Goal: Communication & Community: Answer question/provide support

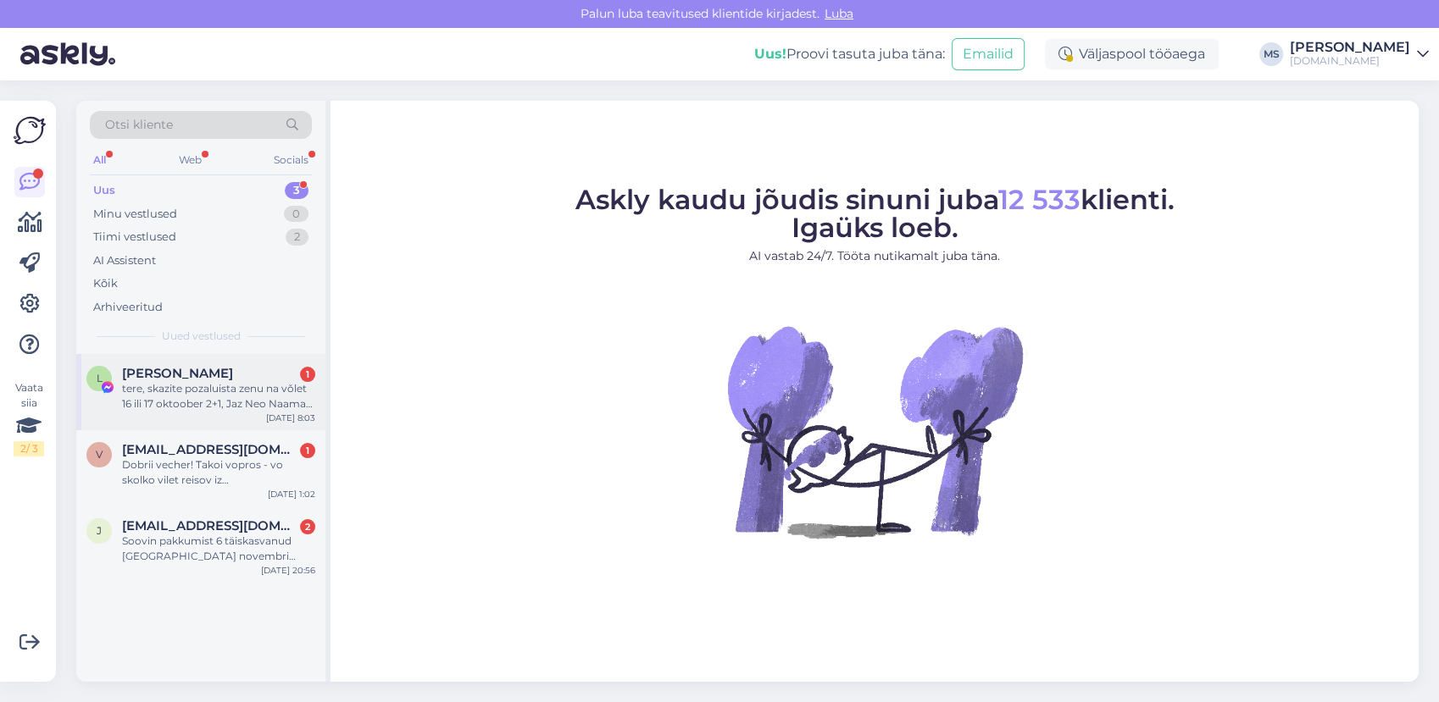
click at [237, 391] on div "tere, skazite pozaluista zenu na vǒlet 16 ili 17 oktoober 2+1, Jaz Neo Naama Ba…" at bounding box center [218, 396] width 193 height 31
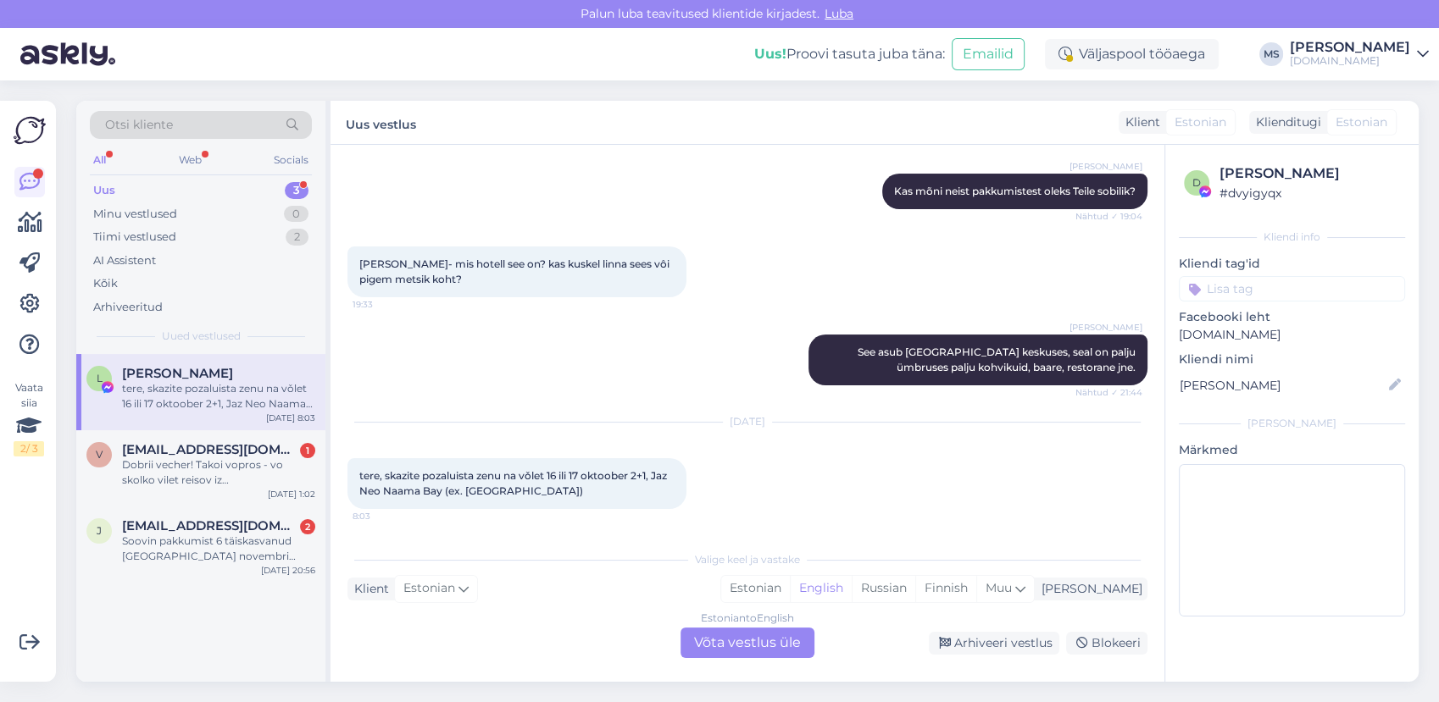
scroll to position [285, 0]
click at [790, 589] on div "Estonian" at bounding box center [755, 588] width 69 height 25
click at [779, 645] on div "Estonian to Estonian Võta vestlus üle" at bounding box center [747, 643] width 134 height 31
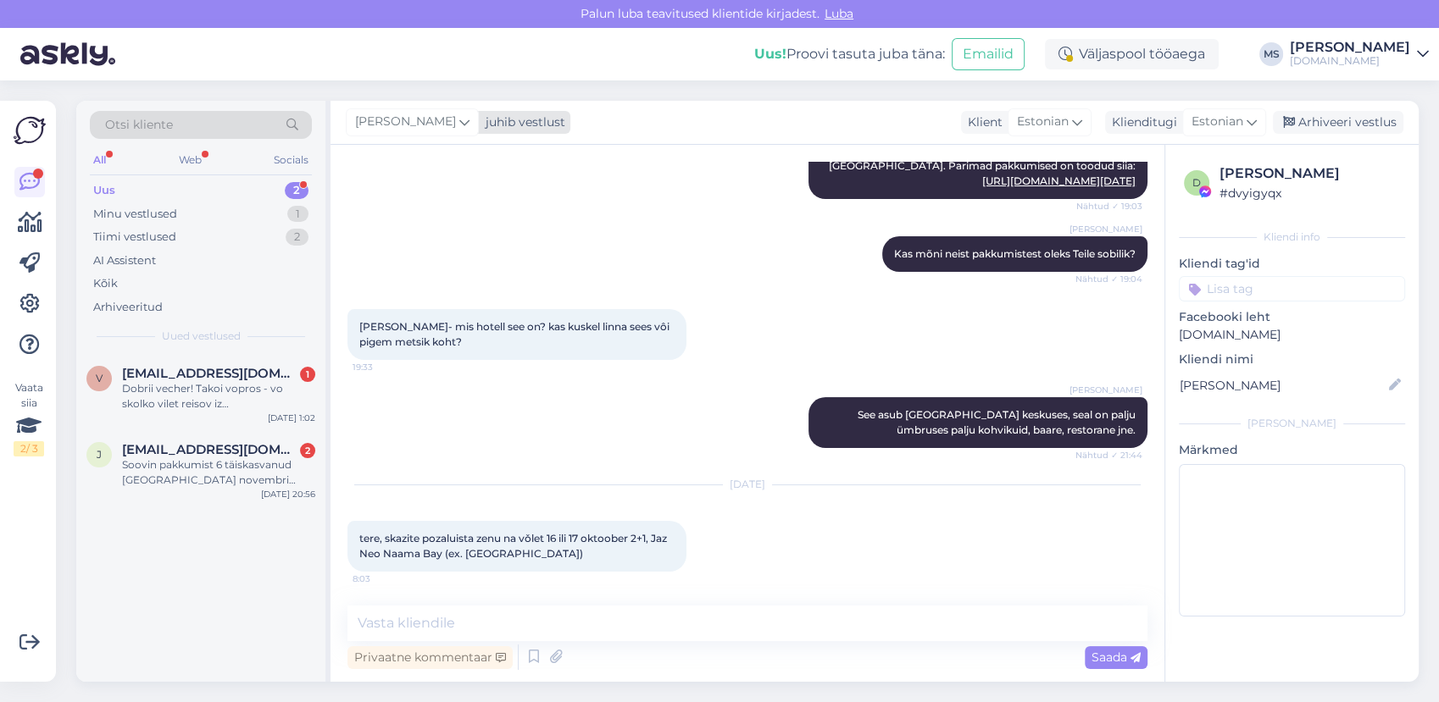
click at [402, 118] on span "[PERSON_NAME]" at bounding box center [405, 122] width 101 height 19
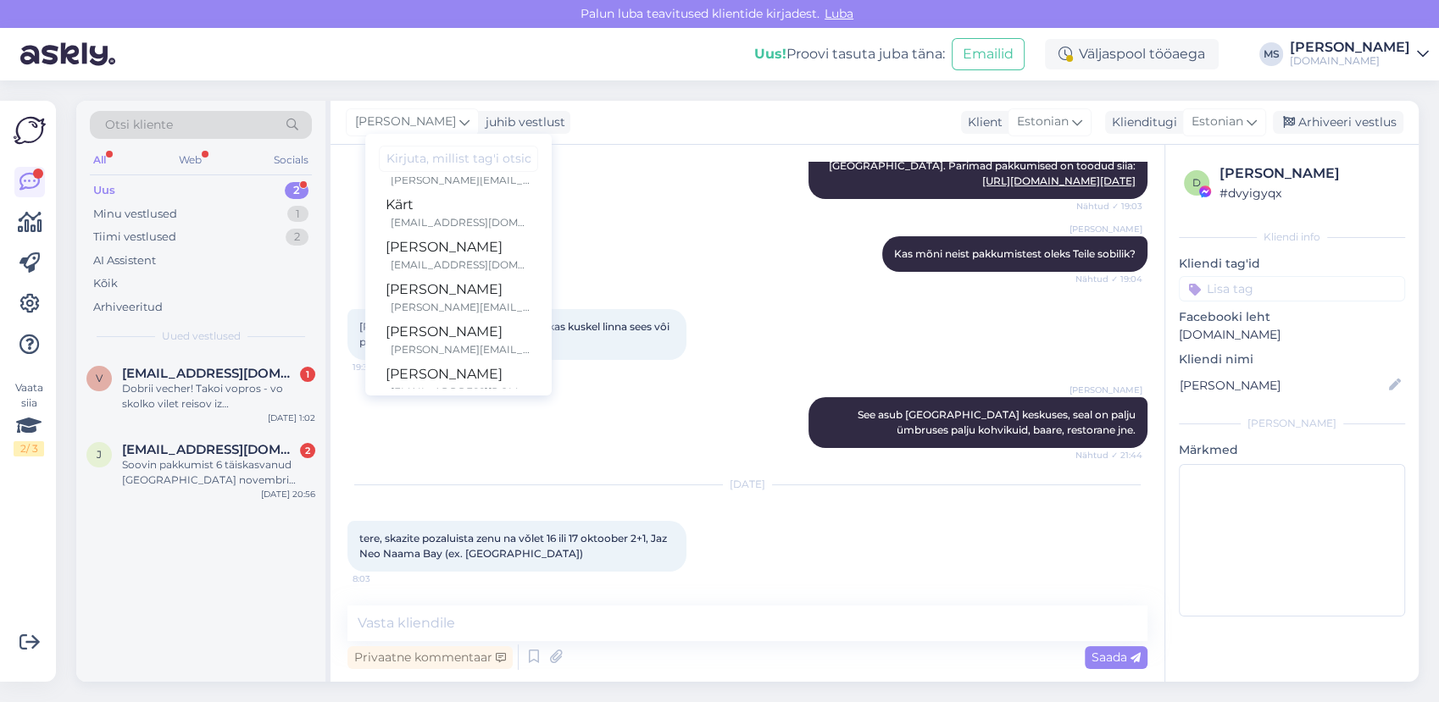
scroll to position [437, 0]
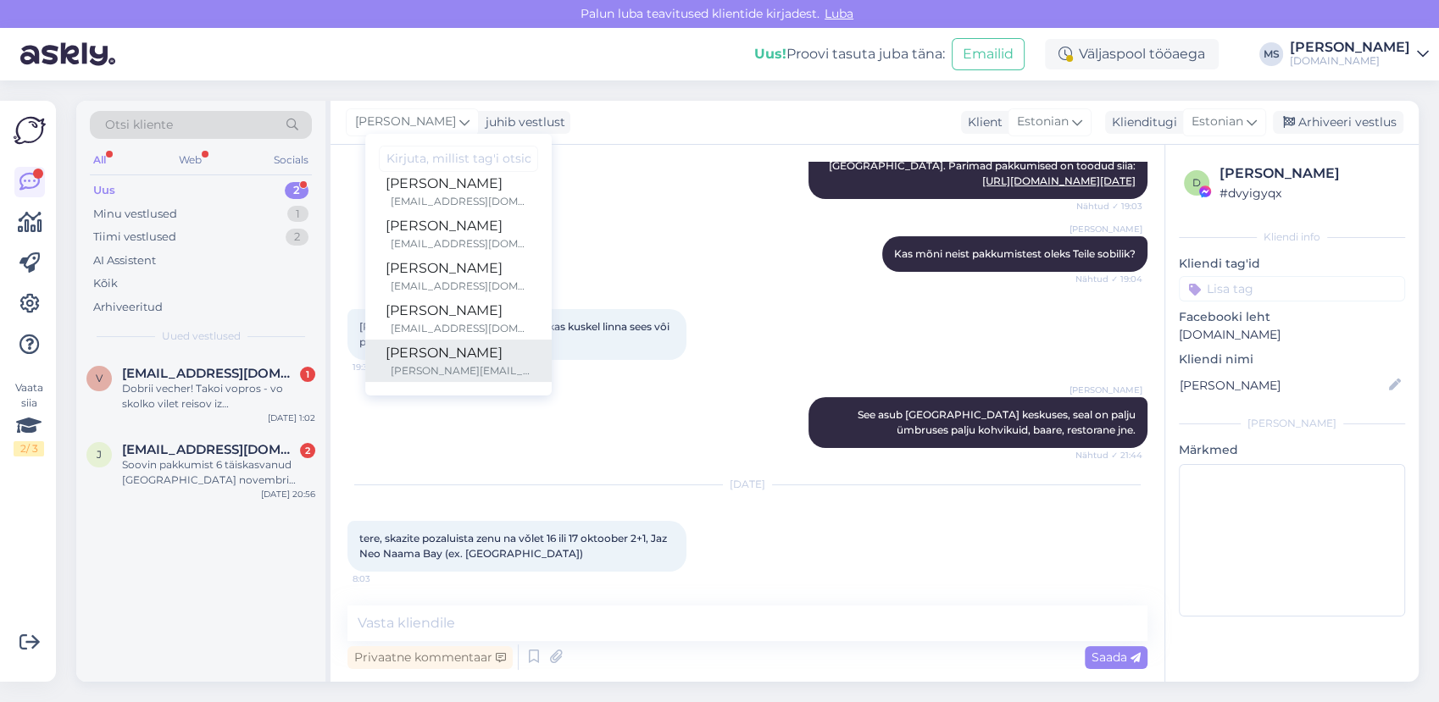
click at [461, 351] on div "[PERSON_NAME]" at bounding box center [459, 353] width 146 height 20
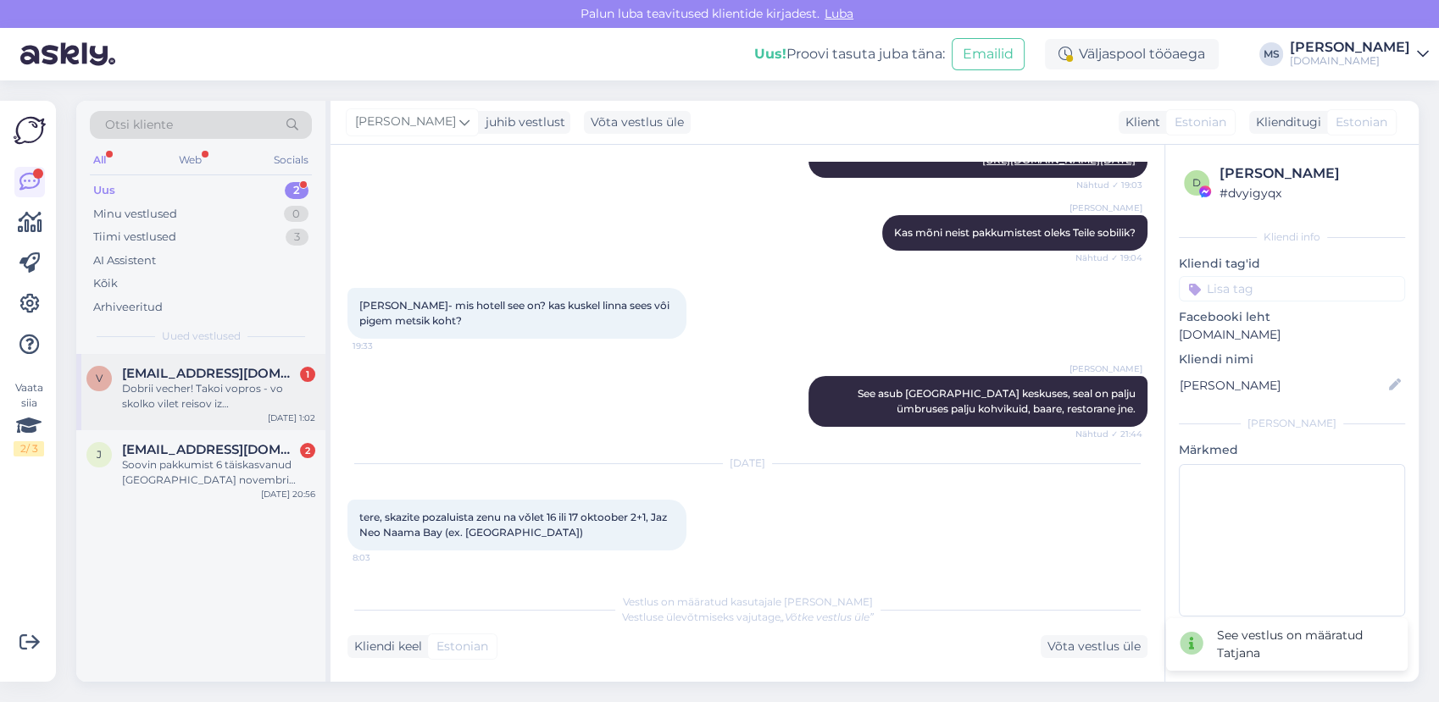
click at [226, 396] on div "Dobrii vecher! Takoi vopros - vo skolko vilet reisov iz [GEOGRAPHIC_DATA] v [GE…" at bounding box center [218, 396] width 193 height 31
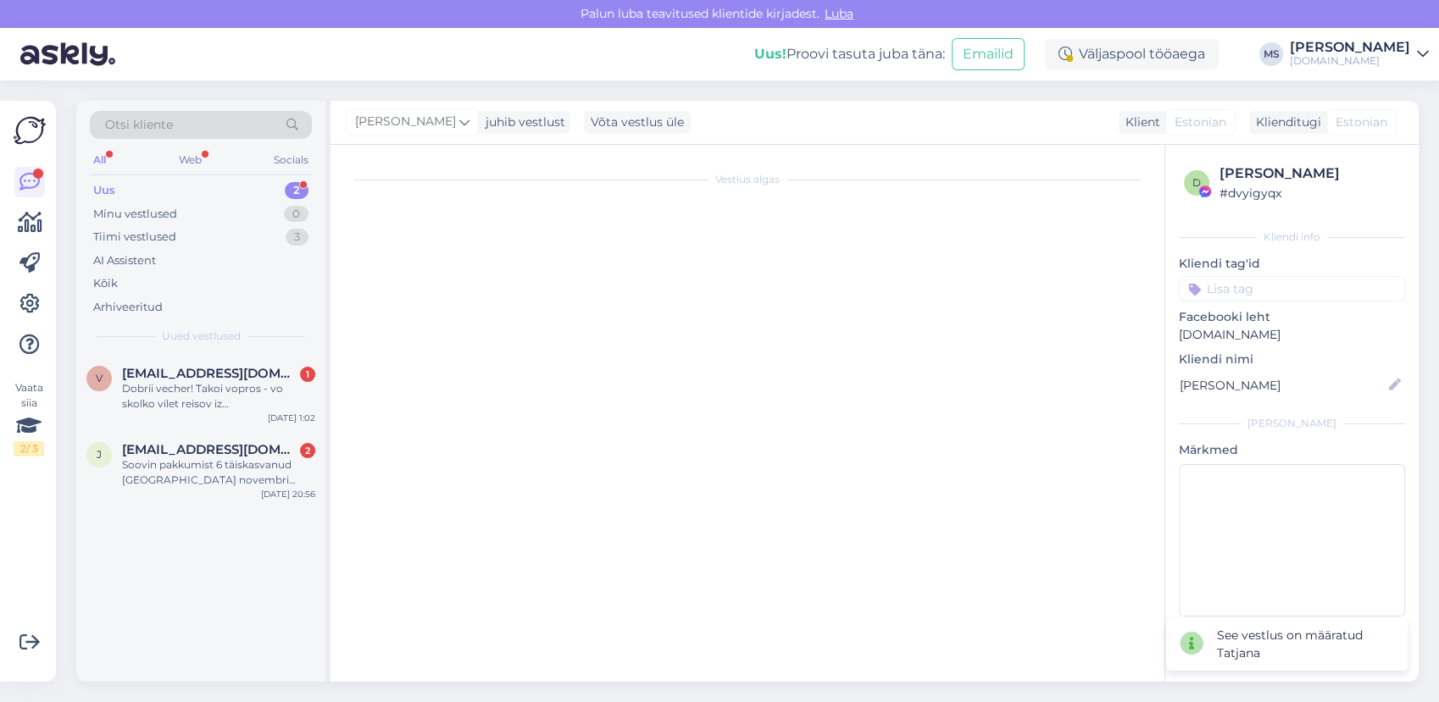
scroll to position [0, 0]
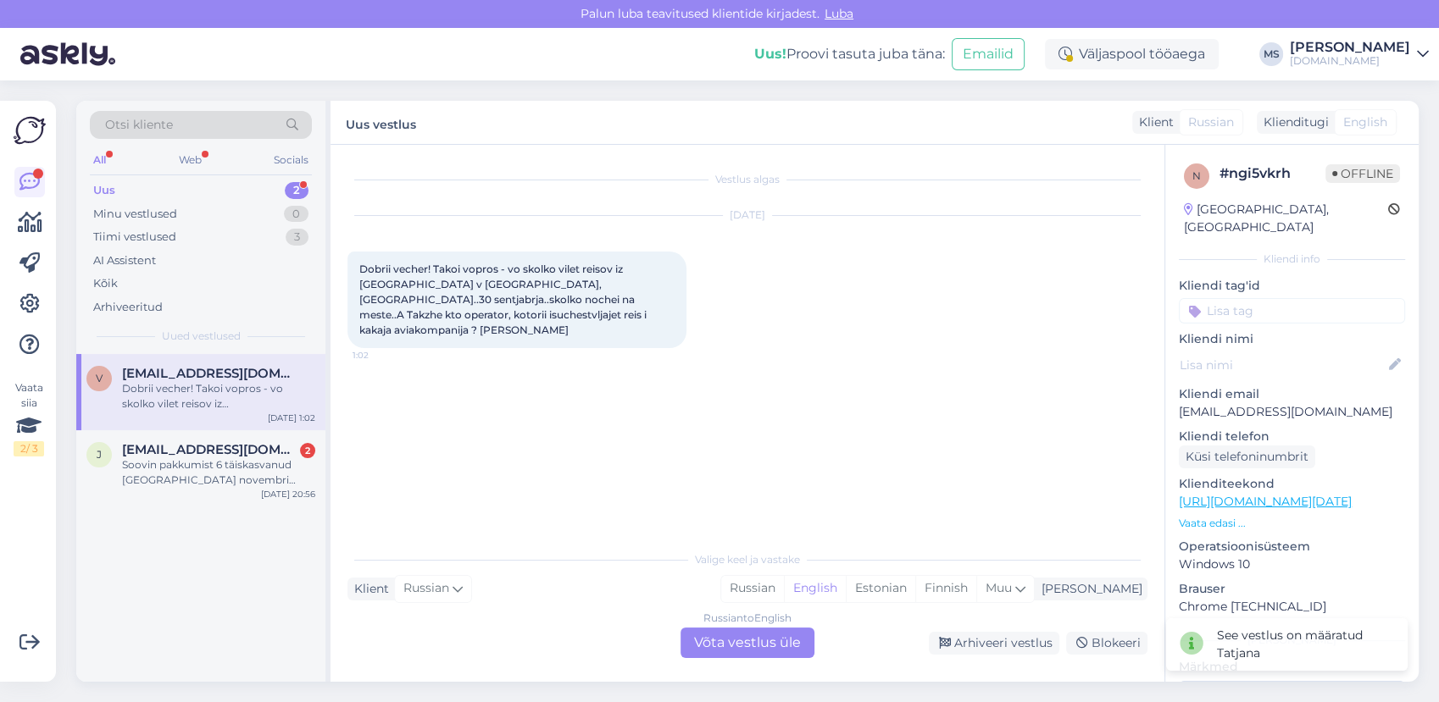
click at [763, 647] on div "Russian to English Võta vestlus üle" at bounding box center [747, 643] width 134 height 31
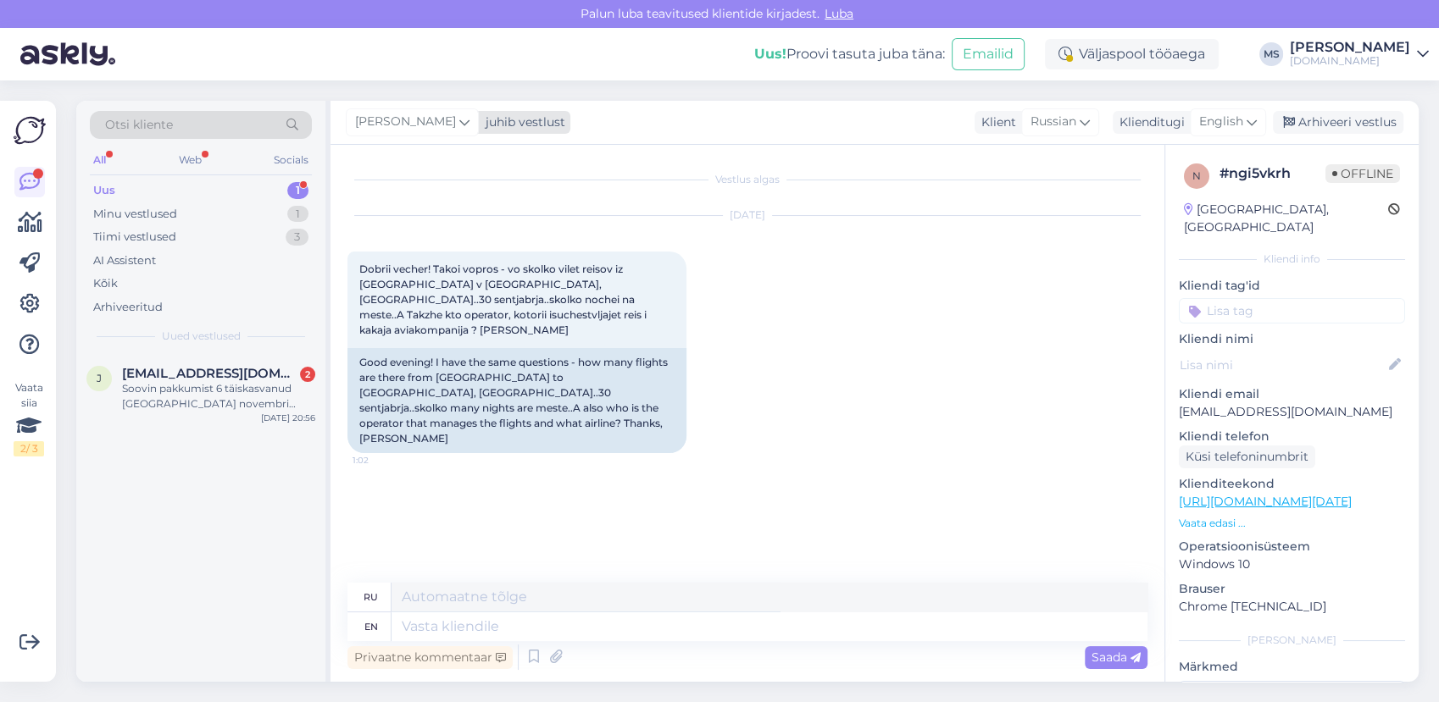
click at [433, 125] on span "[PERSON_NAME]" at bounding box center [405, 122] width 101 height 19
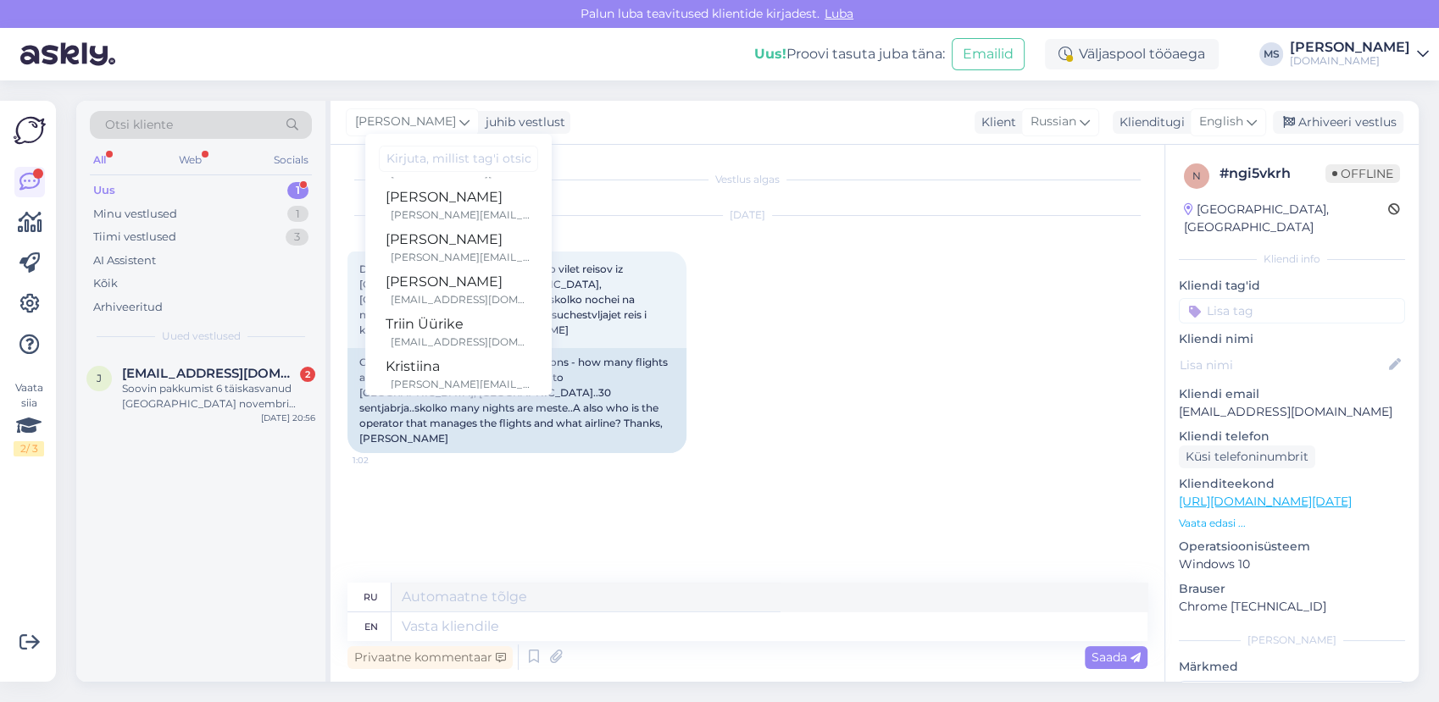
scroll to position [437, 0]
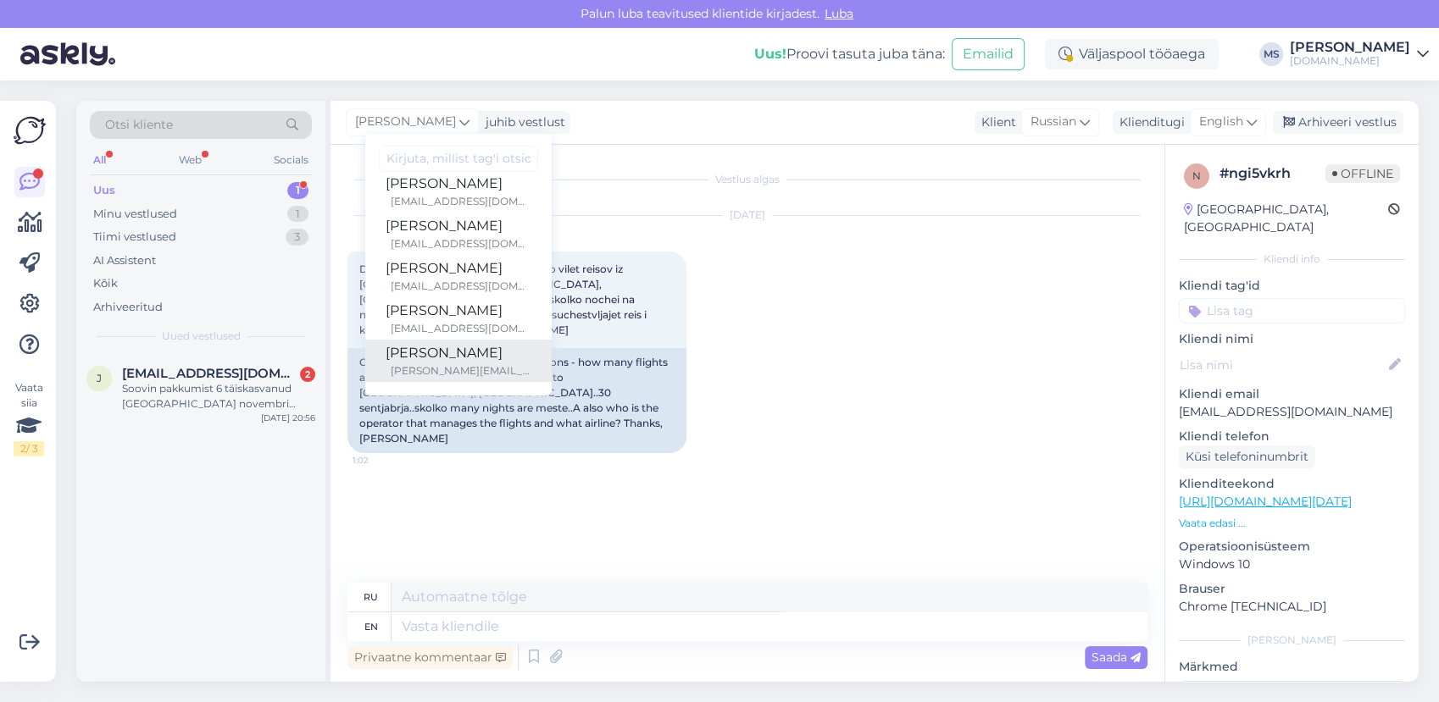
click at [428, 353] on div "[PERSON_NAME]" at bounding box center [459, 353] width 146 height 20
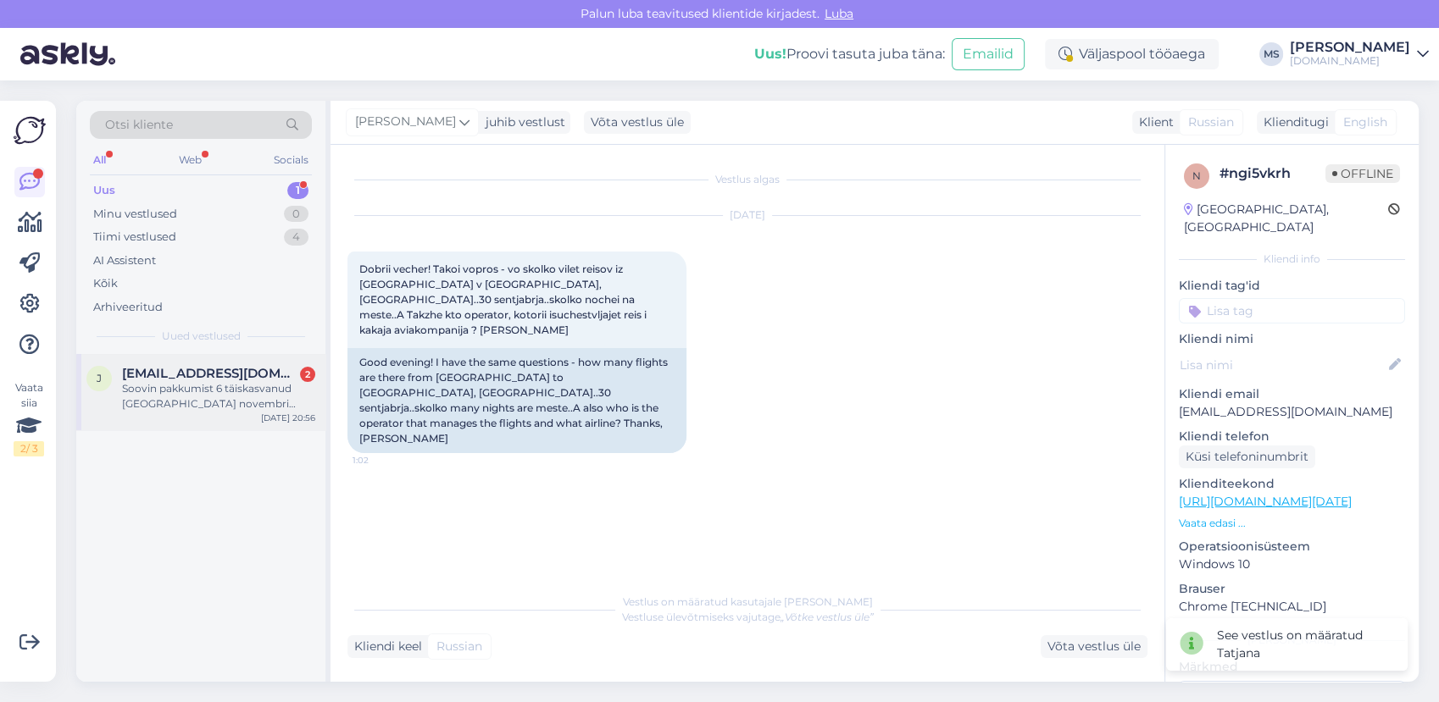
click at [180, 410] on div "Soovin pakkumist 6 täiskasvanud [GEOGRAPHIC_DATA] novembri lõpp-detsembri algus…" at bounding box center [218, 396] width 193 height 31
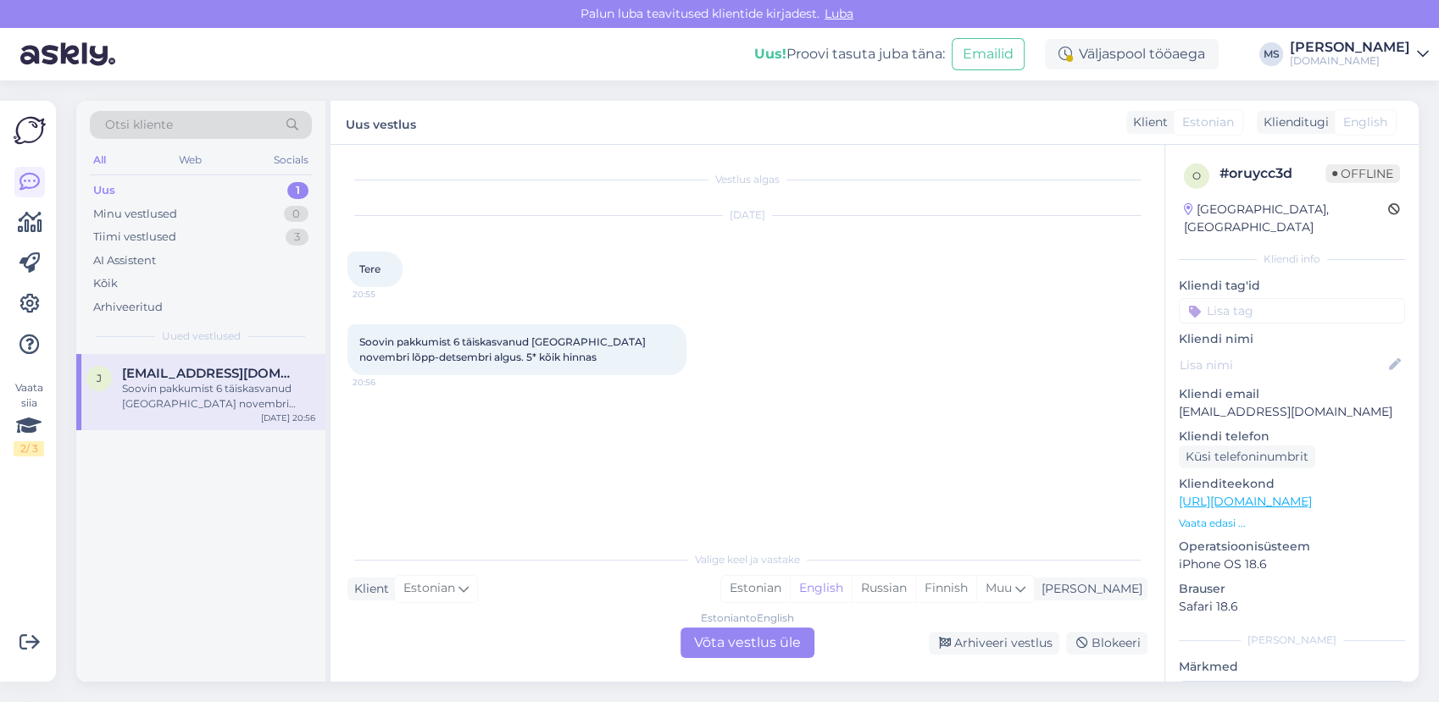
click at [499, 213] on div "[DATE]" at bounding box center [747, 215] width 800 height 15
drag, startPoint x: 1320, startPoint y: 394, endPoint x: 1176, endPoint y: 393, distance: 144.1
click at [1176, 393] on div "o # oruycc3d Offline [GEOGRAPHIC_DATA], [GEOGRAPHIC_DATA] Kliendi info Kliendi …" at bounding box center [1291, 502] width 253 height 714
copy p "[EMAIL_ADDRESS][DOMAIN_NAME]"
drag, startPoint x: 820, startPoint y: 587, endPoint x: 761, endPoint y: 638, distance: 78.1
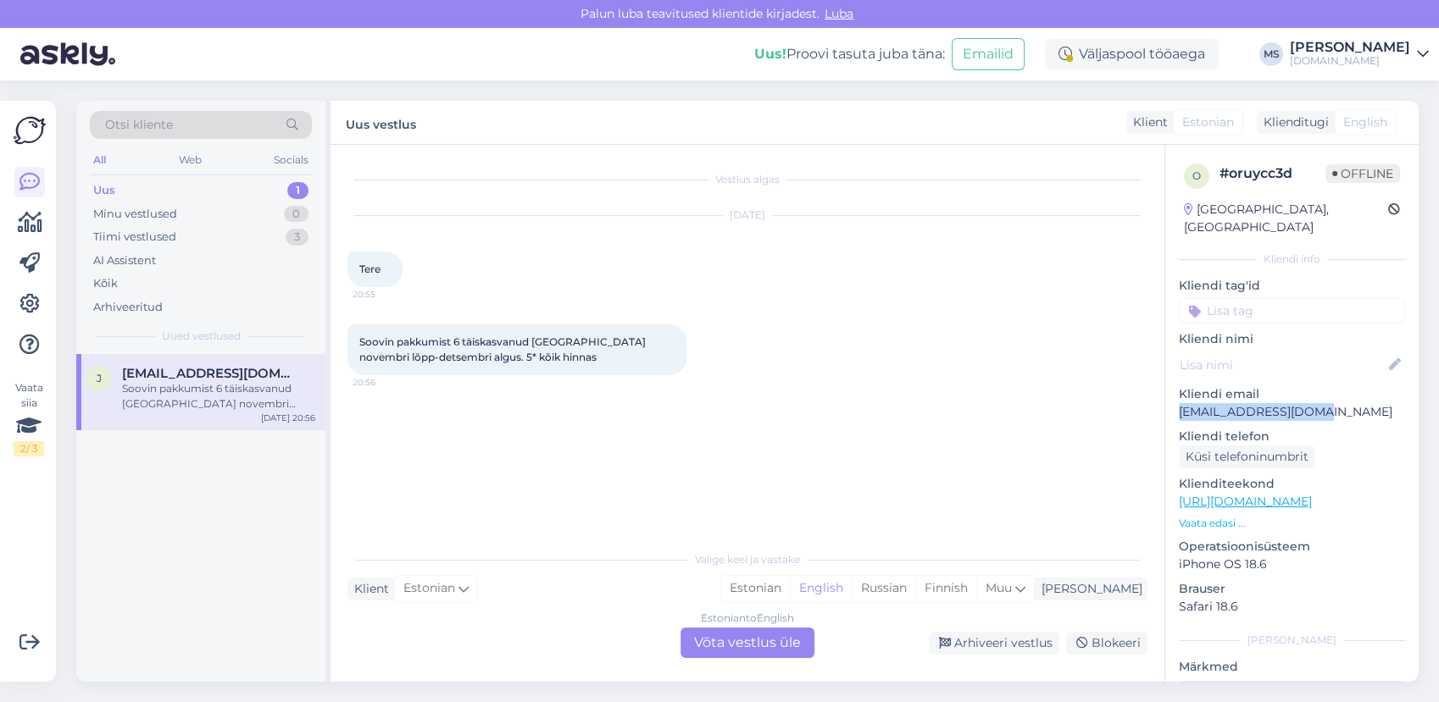
click at [790, 588] on div "Estonian" at bounding box center [755, 588] width 69 height 25
click at [752, 642] on div "Estonian to Estonian Võta vestlus üle" at bounding box center [747, 643] width 134 height 31
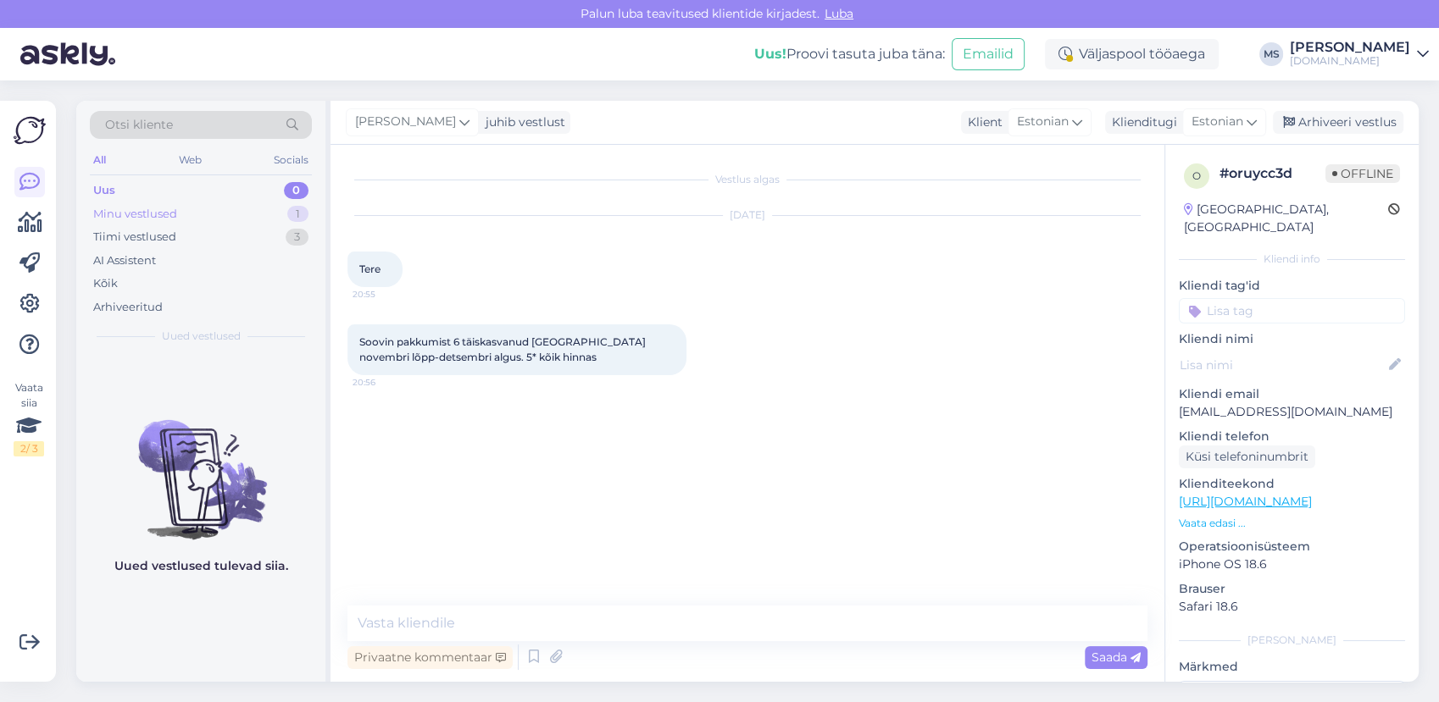
click at [178, 215] on div "Minu vestlused 1" at bounding box center [201, 215] width 222 height 24
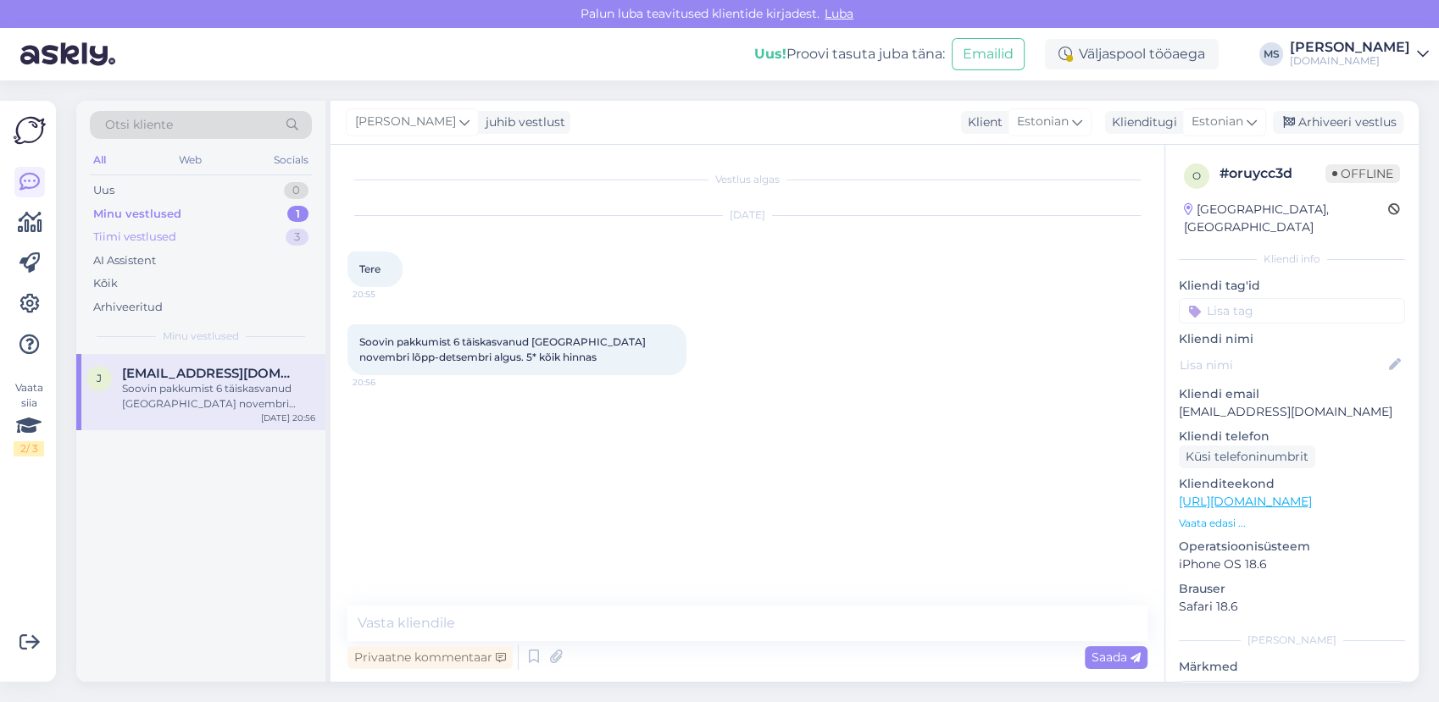
click at [176, 234] on div "Tiimi vestlused 3" at bounding box center [201, 237] width 222 height 24
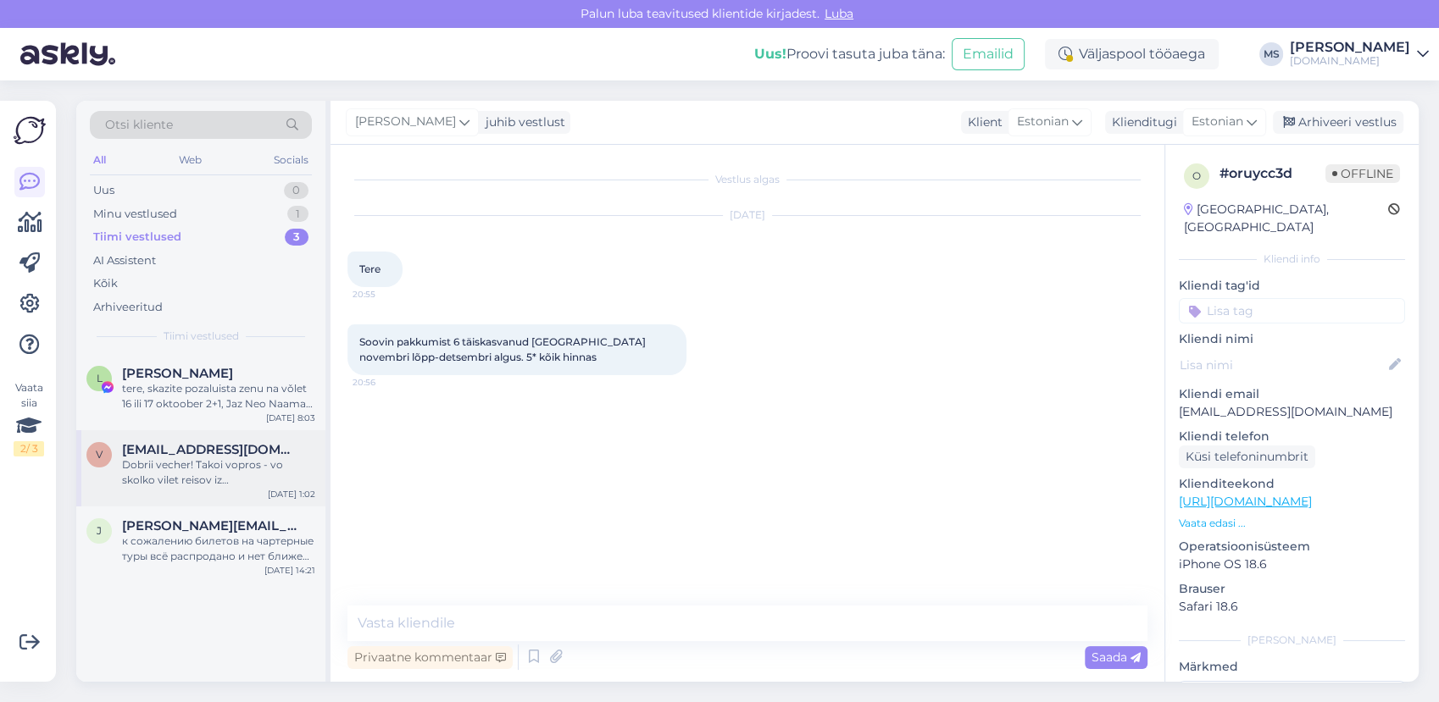
click at [209, 483] on div "Dobrii vecher! Takoi vopros - vo skolko vilet reisov iz [GEOGRAPHIC_DATA] v [GE…" at bounding box center [218, 473] width 193 height 31
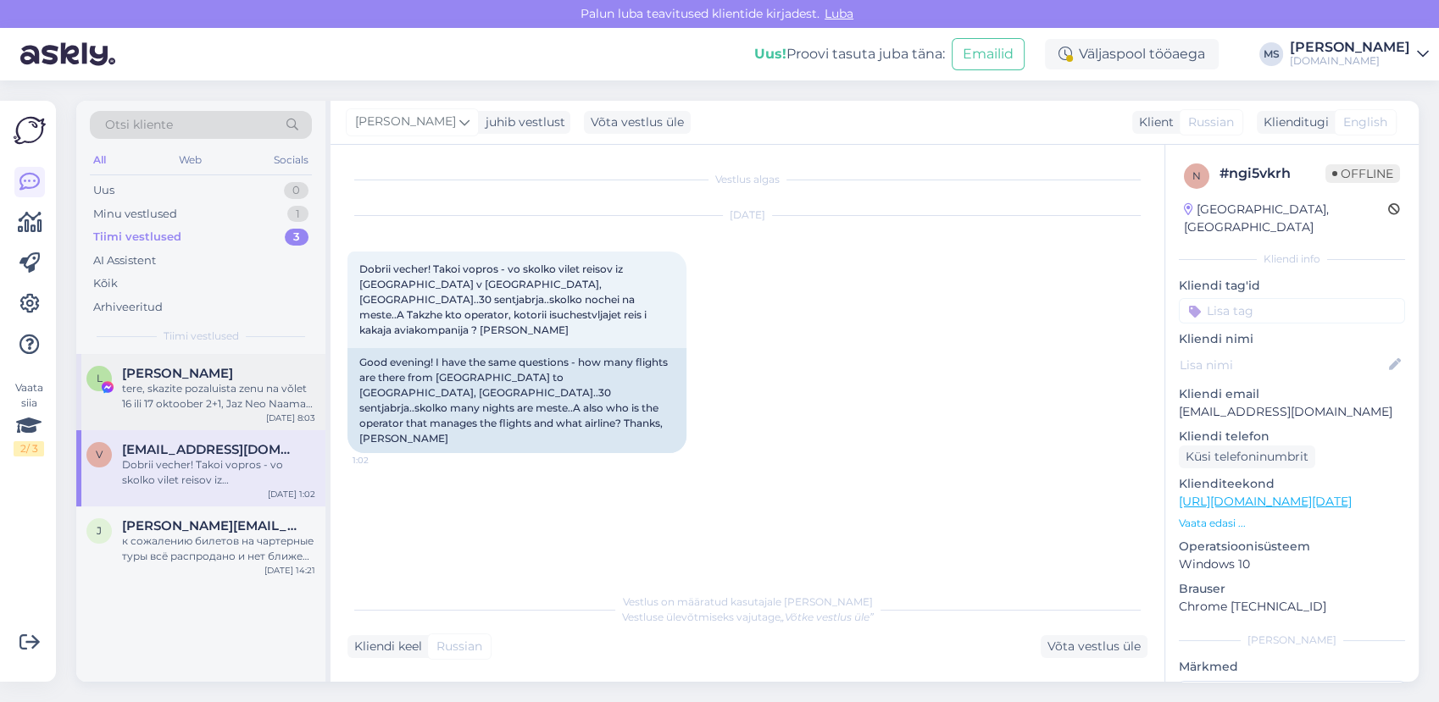
click at [225, 403] on div "tere, skazite pozaluista zenu na vǒlet 16 ili 17 oktoober 2+1, Jaz Neo Naama Ba…" at bounding box center [218, 396] width 193 height 31
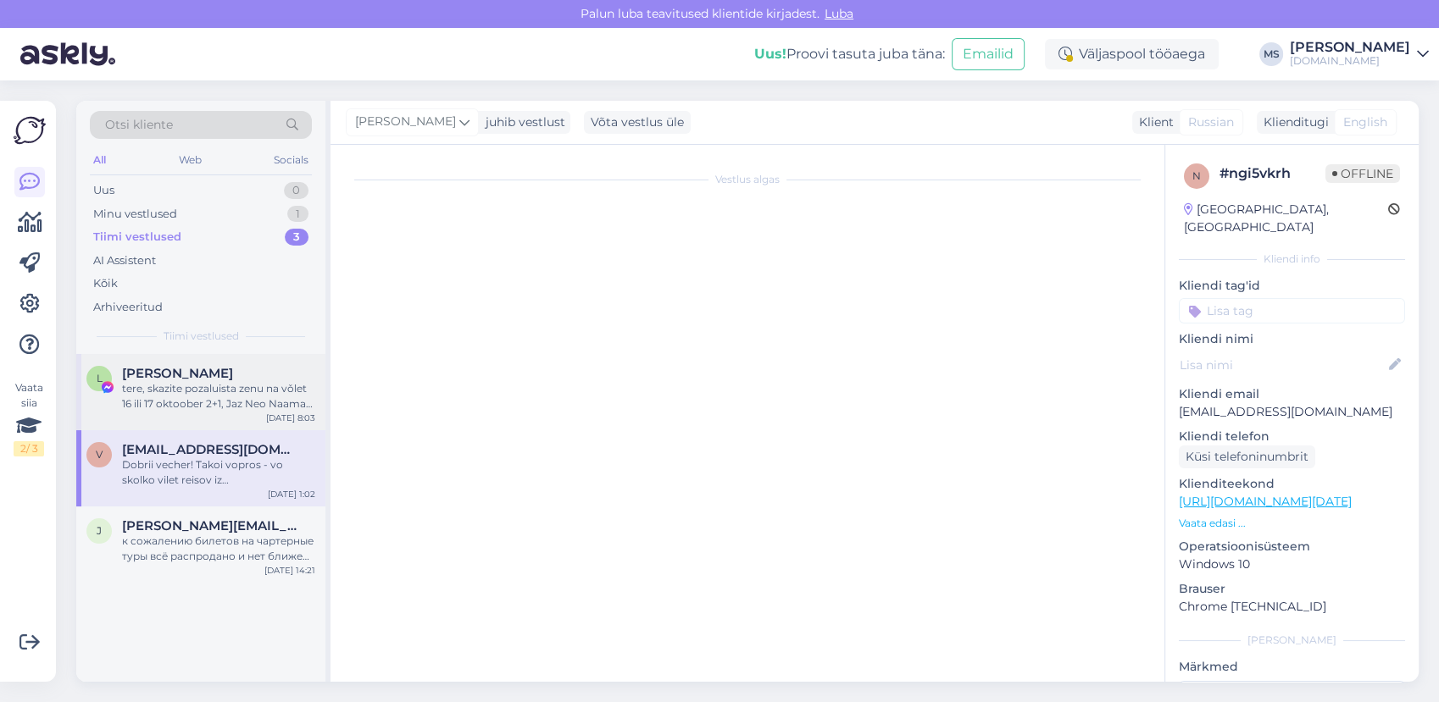
scroll to position [242, 0]
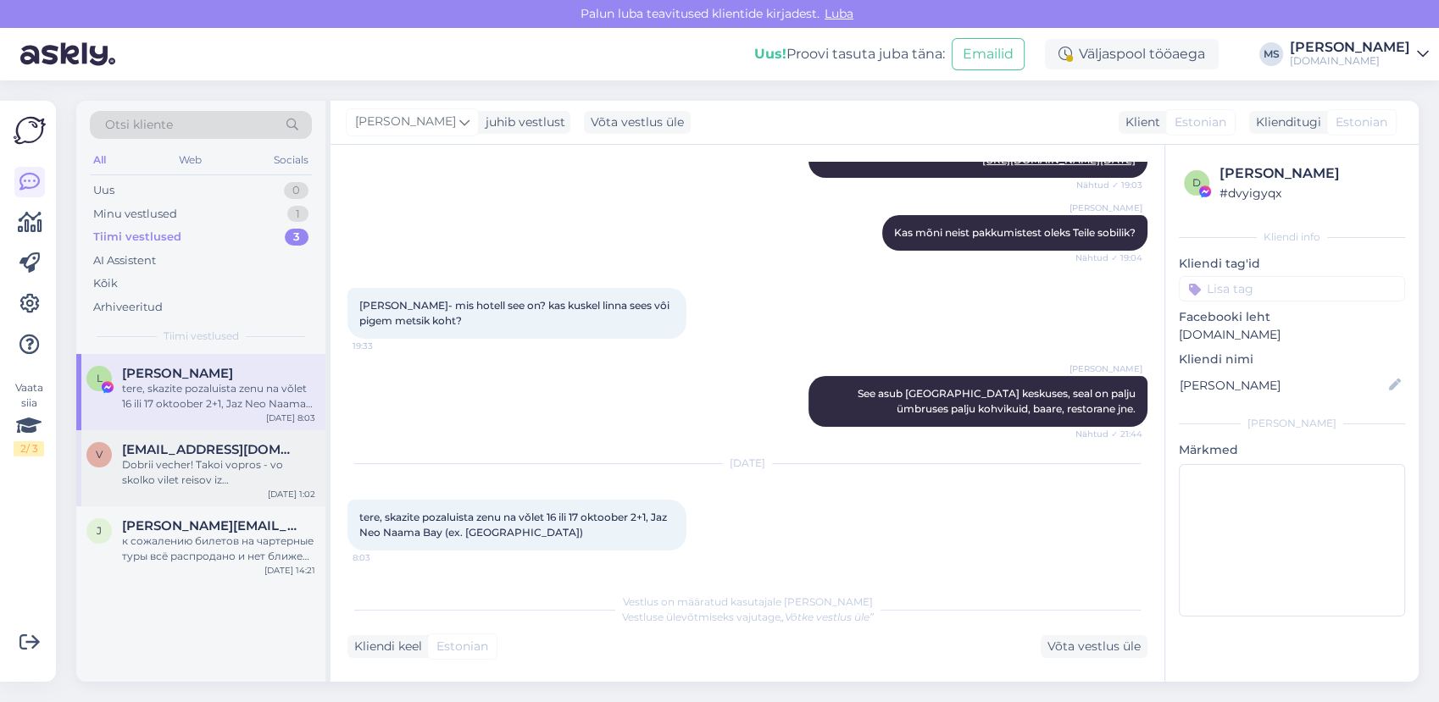
click at [221, 448] on span "[EMAIL_ADDRESS][DOMAIN_NAME]" at bounding box center [210, 449] width 176 height 15
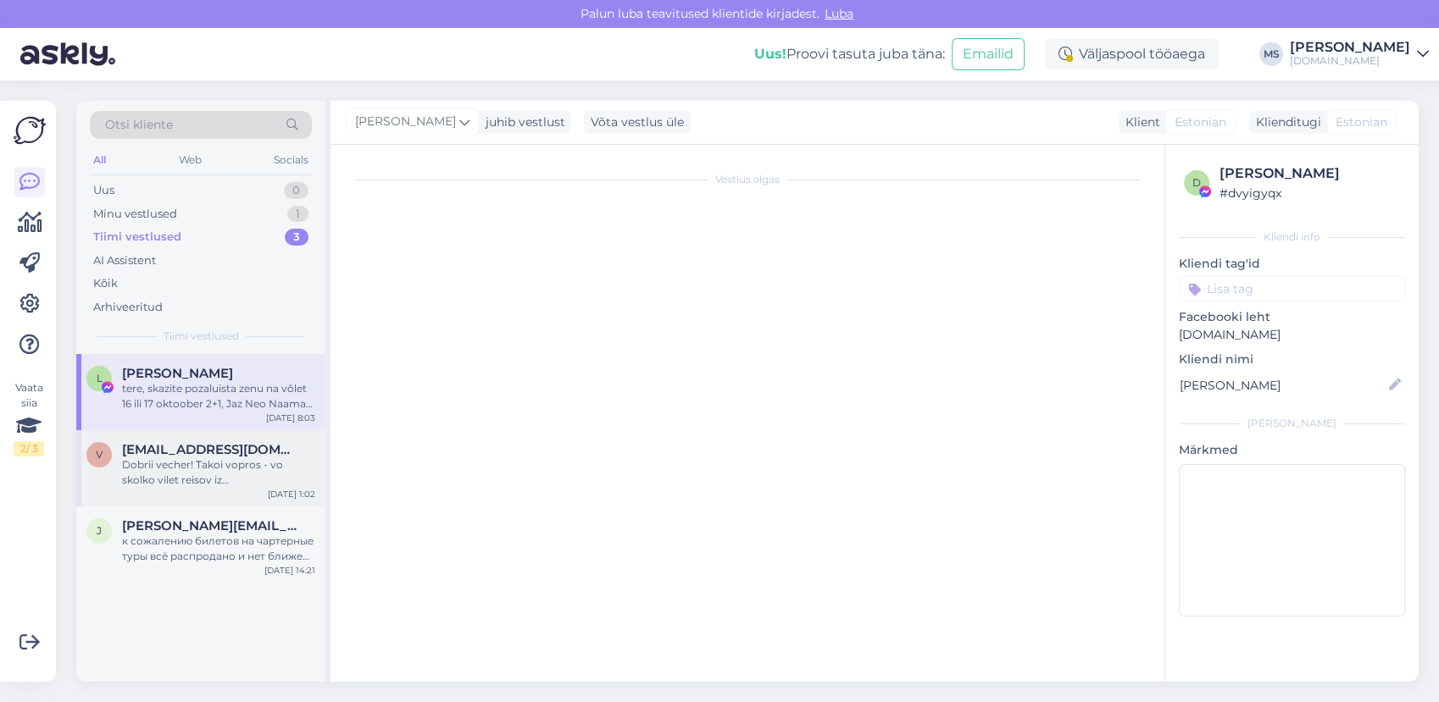
scroll to position [0, 0]
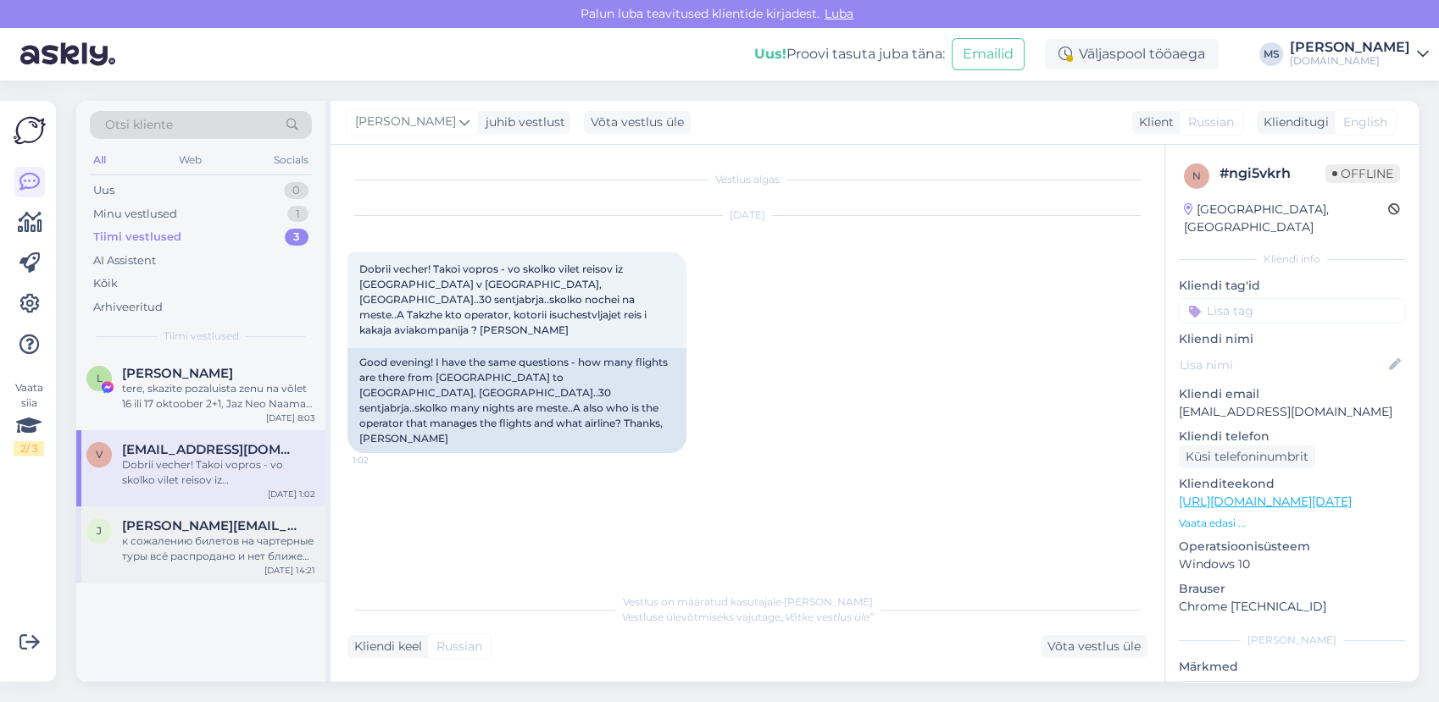
click at [205, 523] on span "[PERSON_NAME][EMAIL_ADDRESS][DOMAIN_NAME]" at bounding box center [210, 526] width 176 height 15
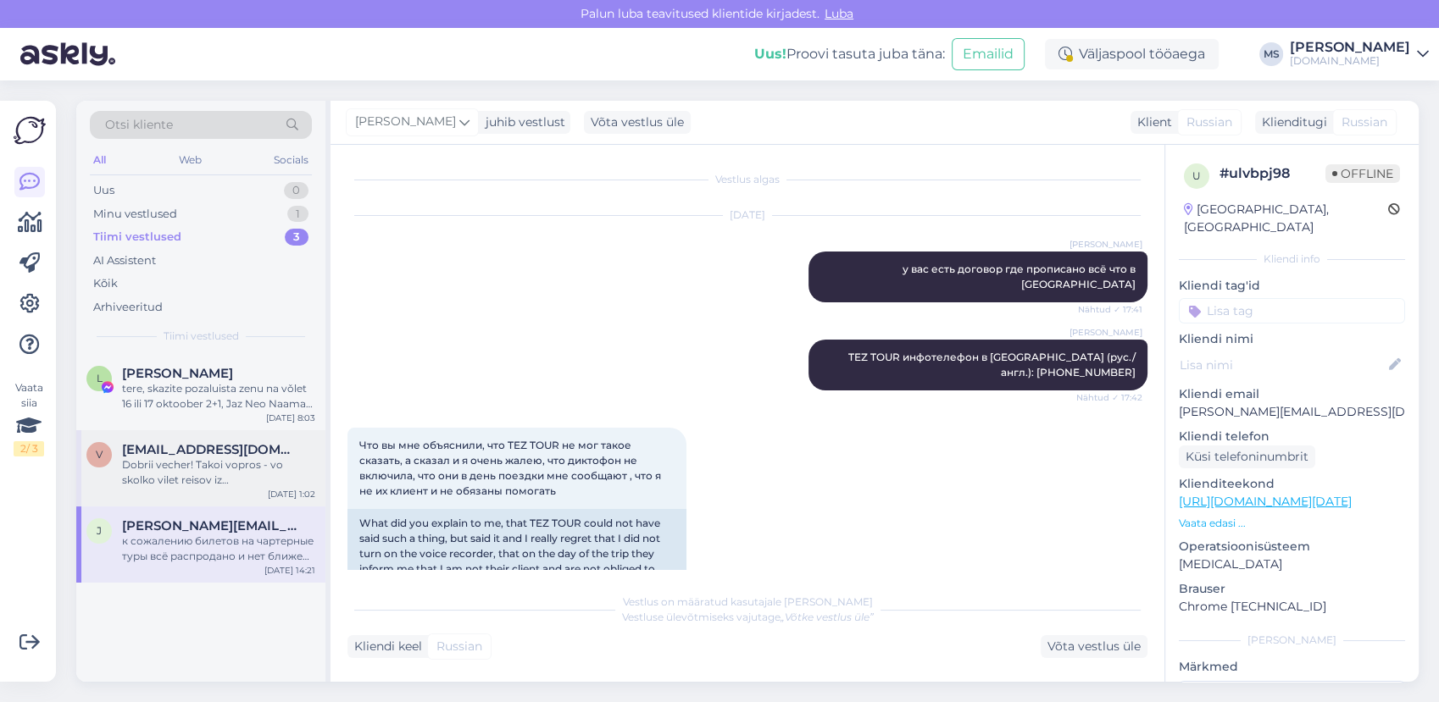
scroll to position [14006, 0]
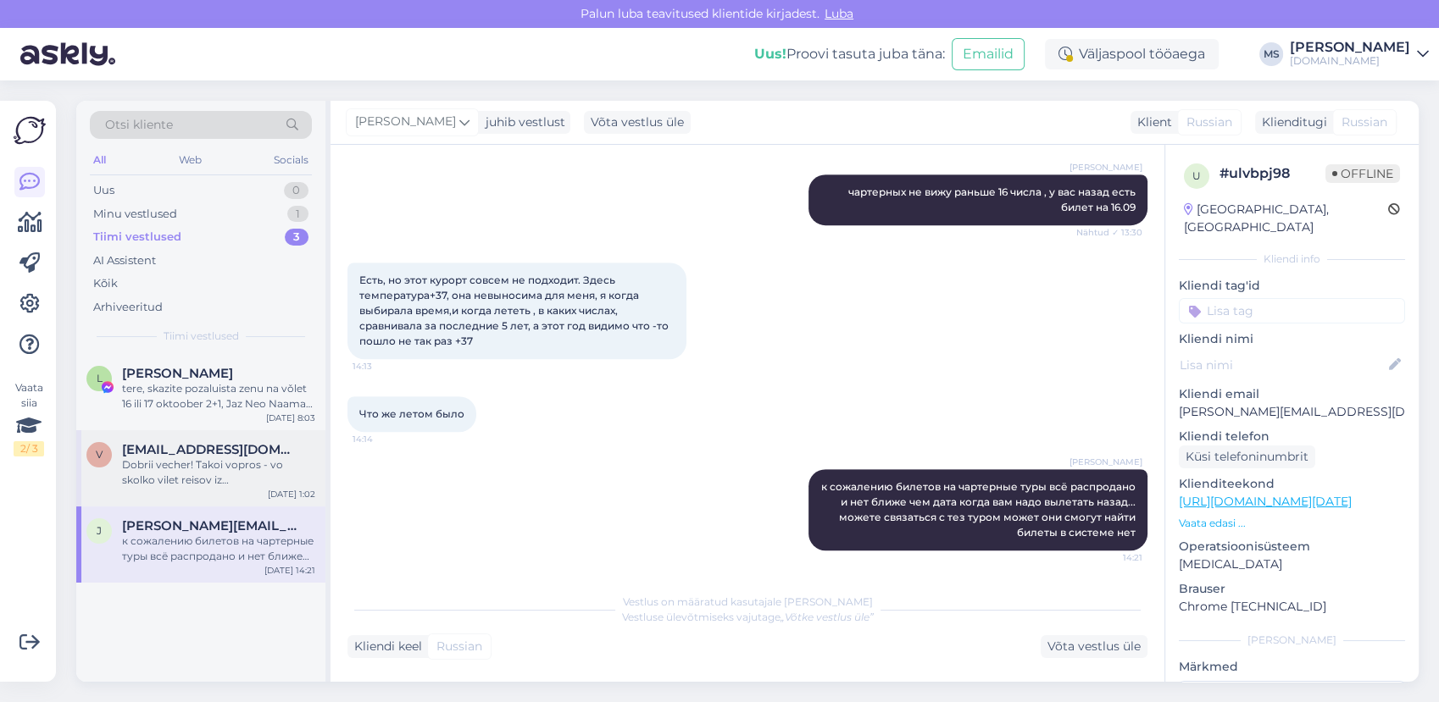
click at [203, 481] on div "Dobrii vecher! Takoi vopros - vo skolko vilet reisov iz [GEOGRAPHIC_DATA] v [GE…" at bounding box center [218, 473] width 193 height 31
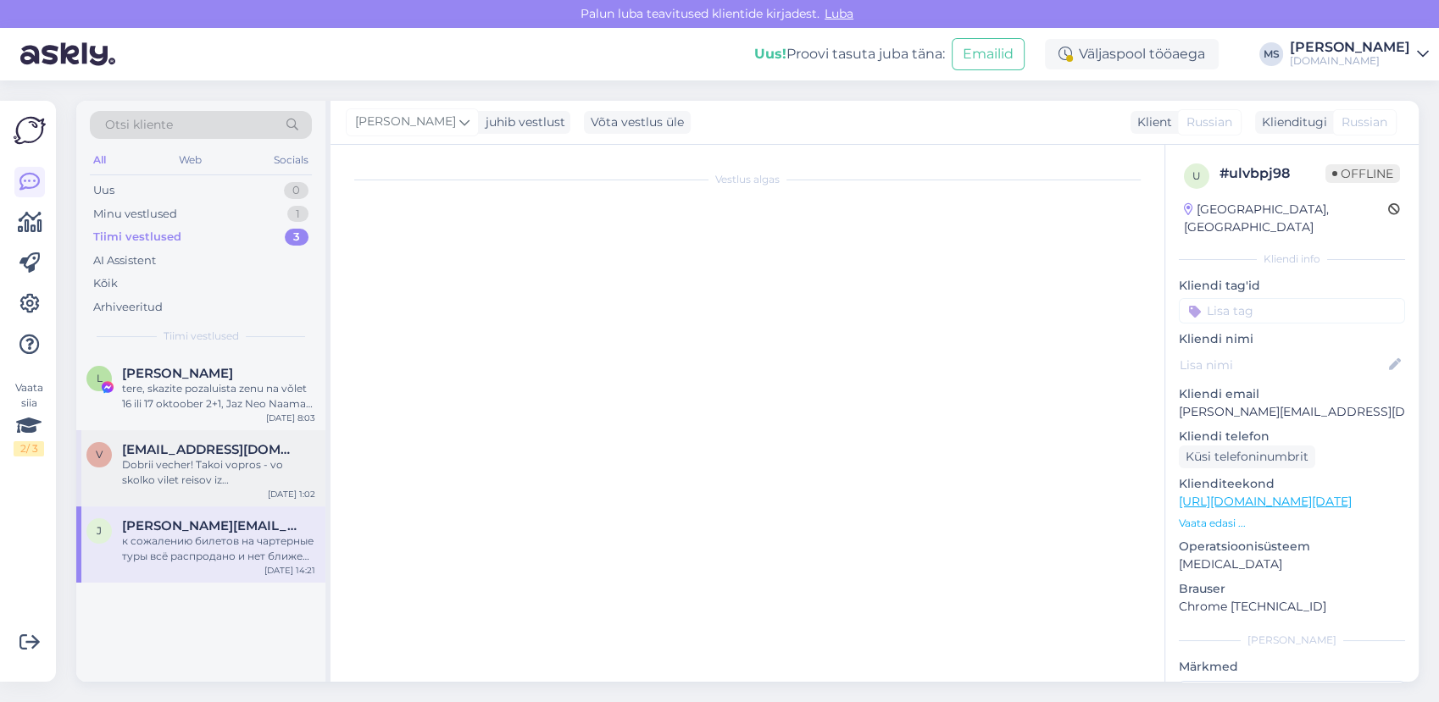
scroll to position [0, 0]
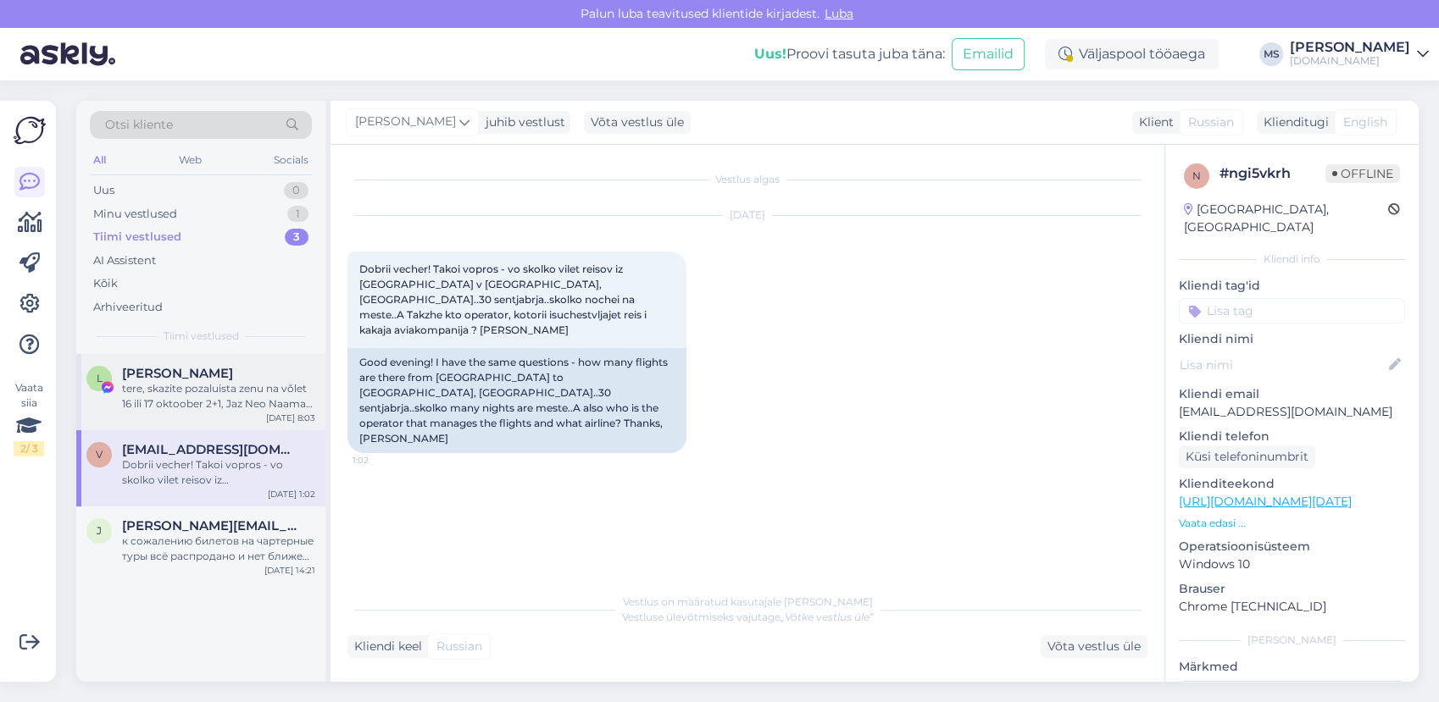
click at [199, 394] on div "tere, skazite pozaluista zenu na vǒlet 16 ili 17 oktoober 2+1, Jaz Neo Naama Ba…" at bounding box center [218, 396] width 193 height 31
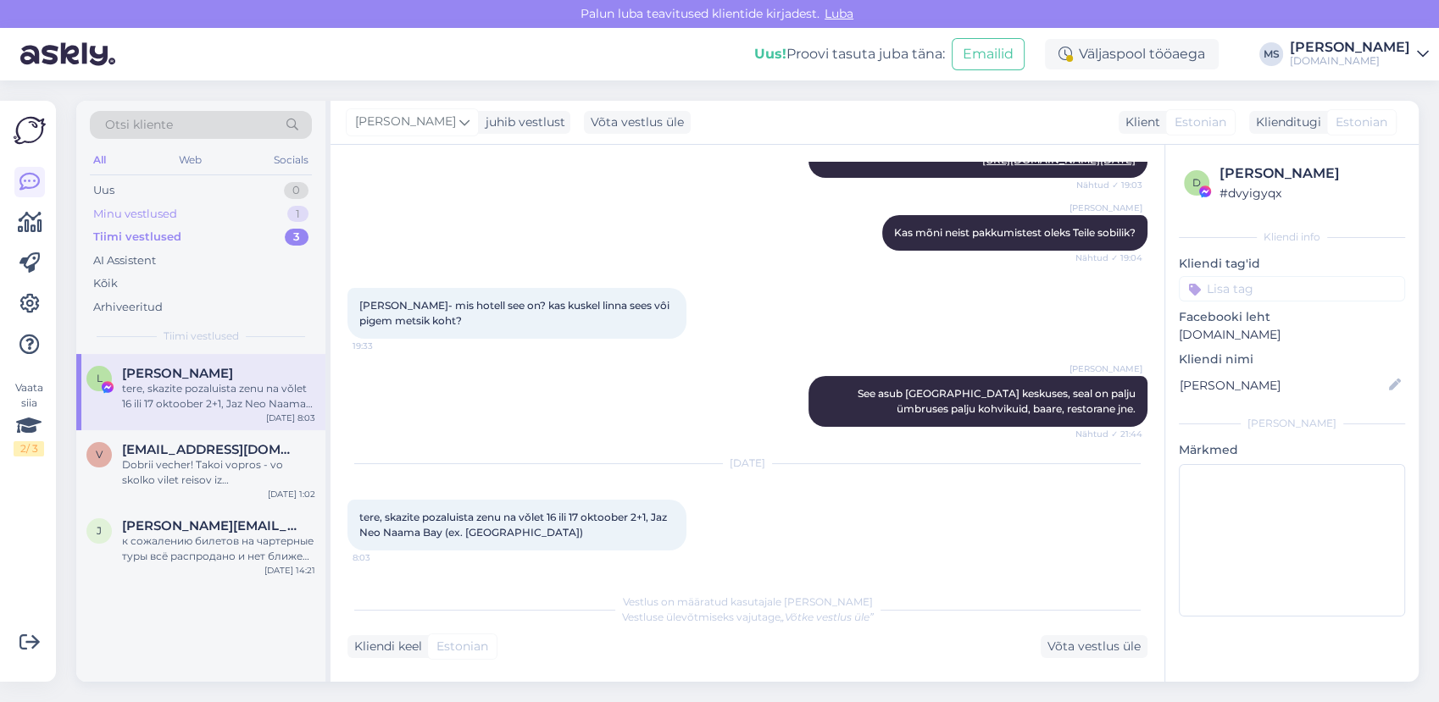
click at [162, 214] on div "Minu vestlused" at bounding box center [135, 214] width 84 height 17
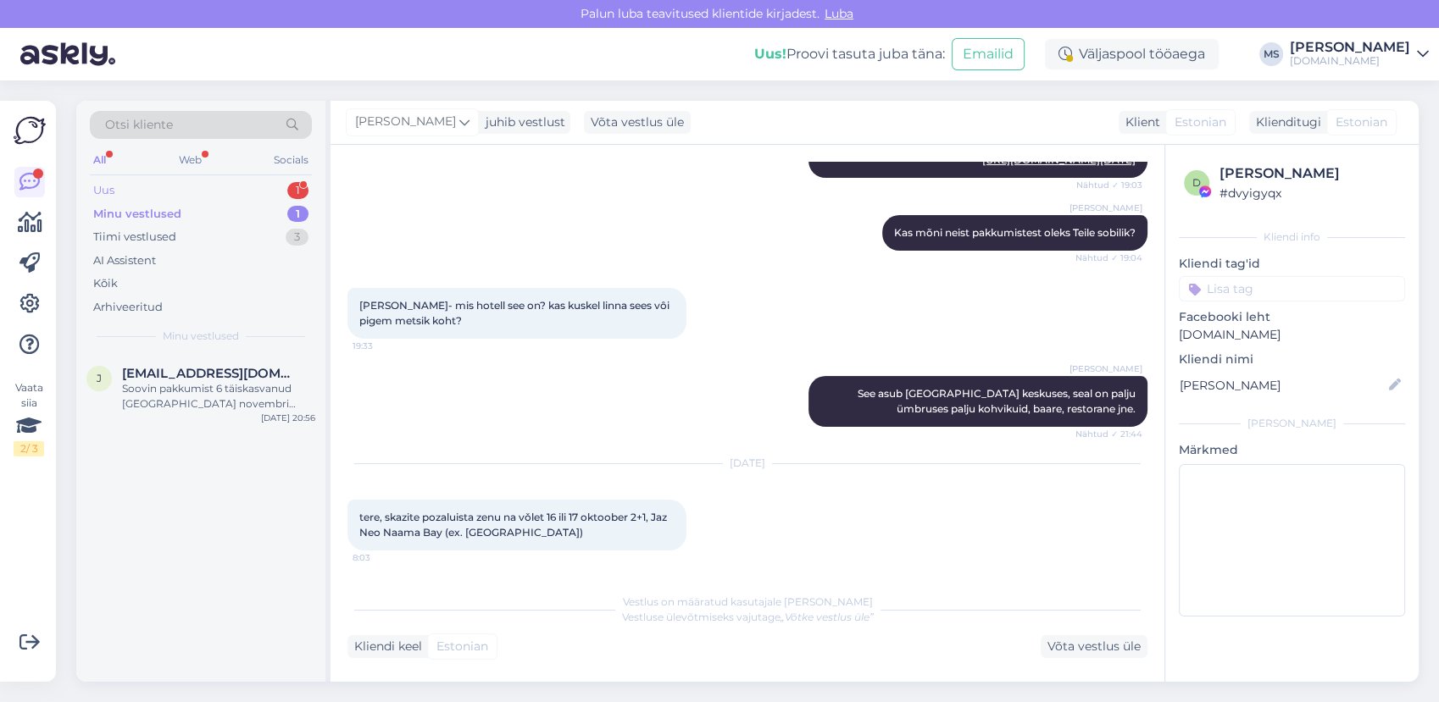
click at [210, 199] on div "Uus 1" at bounding box center [201, 191] width 222 height 24
click at [247, 194] on div "Uus 1" at bounding box center [201, 191] width 222 height 24
click at [243, 179] on div "Uus 1" at bounding box center [201, 191] width 222 height 24
click at [227, 361] on div "G [EMAIL_ADDRESS][DOMAIN_NAME] 1 Tere! Kuhu võiks minna puhkama jaanuaris [PERS…" at bounding box center [200, 392] width 249 height 76
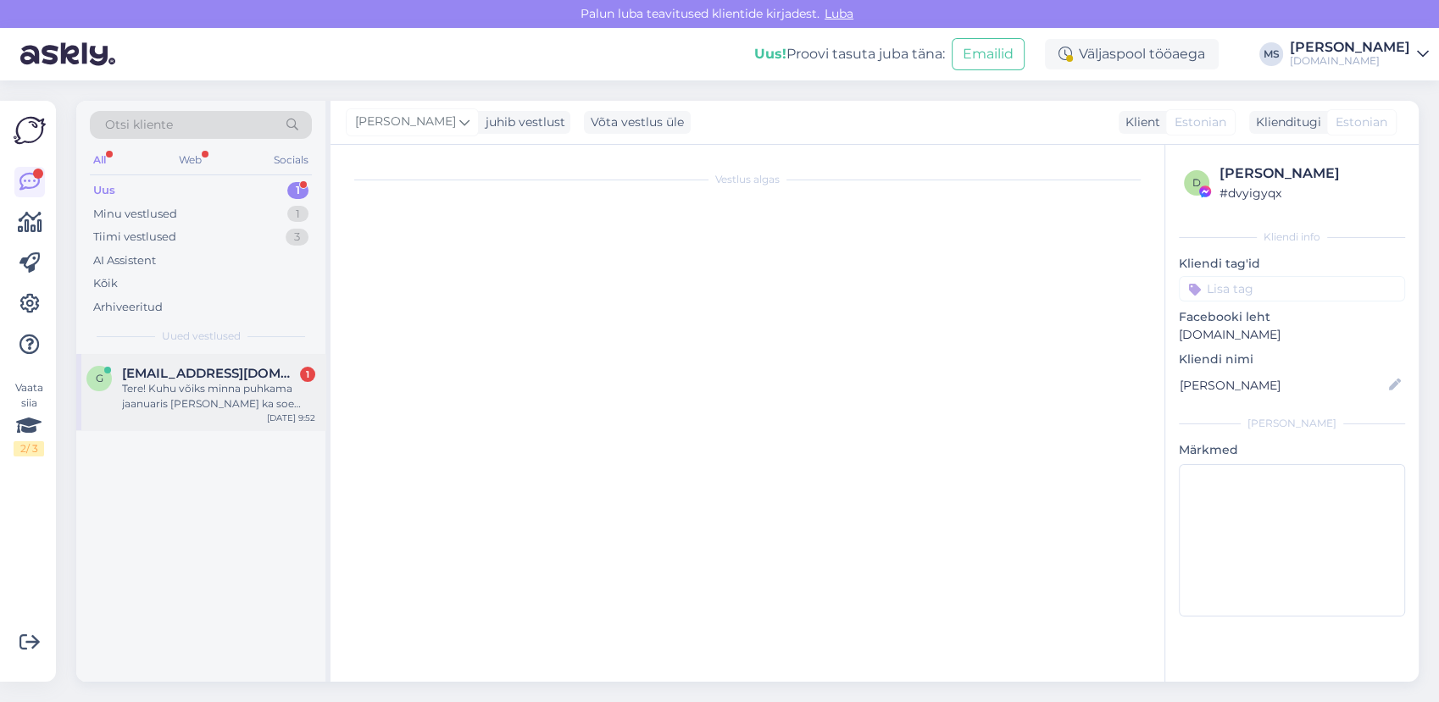
scroll to position [0, 0]
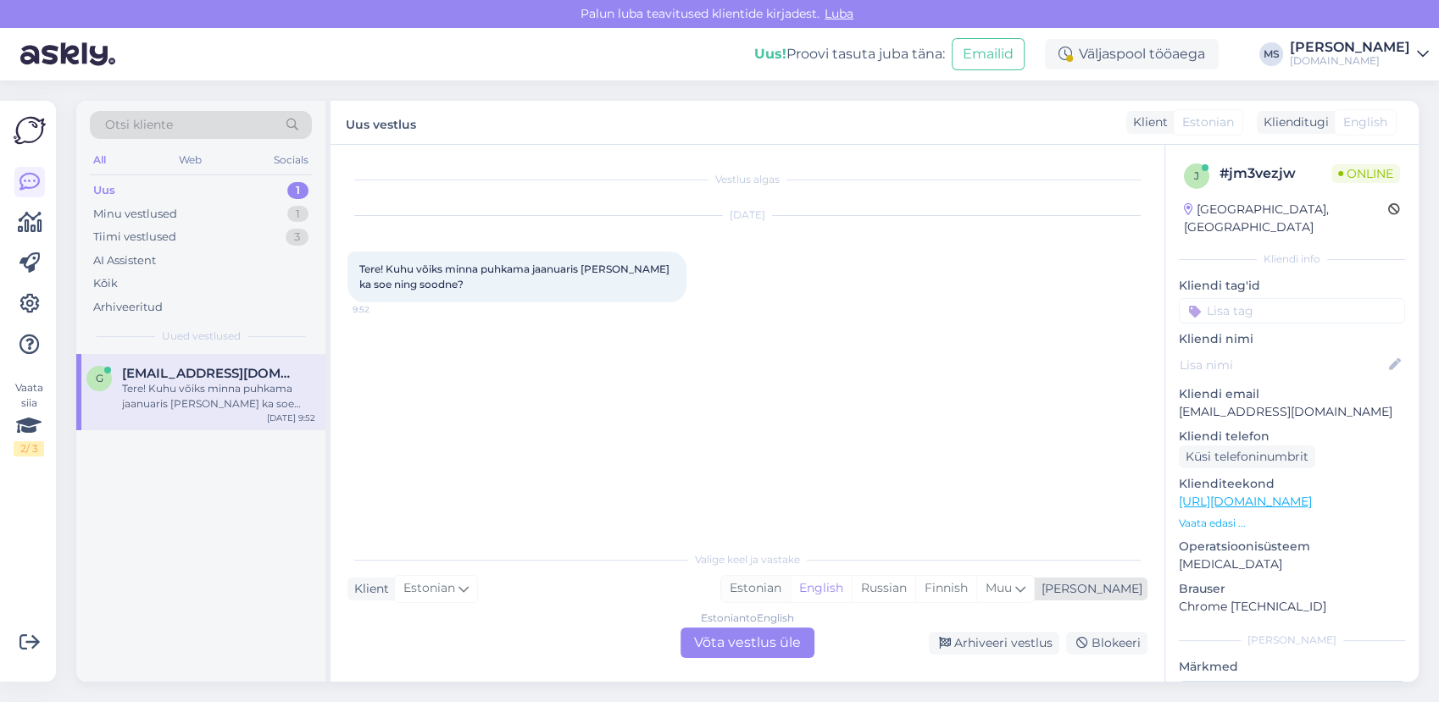
click at [790, 586] on div "Estonian" at bounding box center [755, 588] width 69 height 25
click at [759, 641] on div "Estonian to Estonian Võta vestlus üle" at bounding box center [747, 643] width 134 height 31
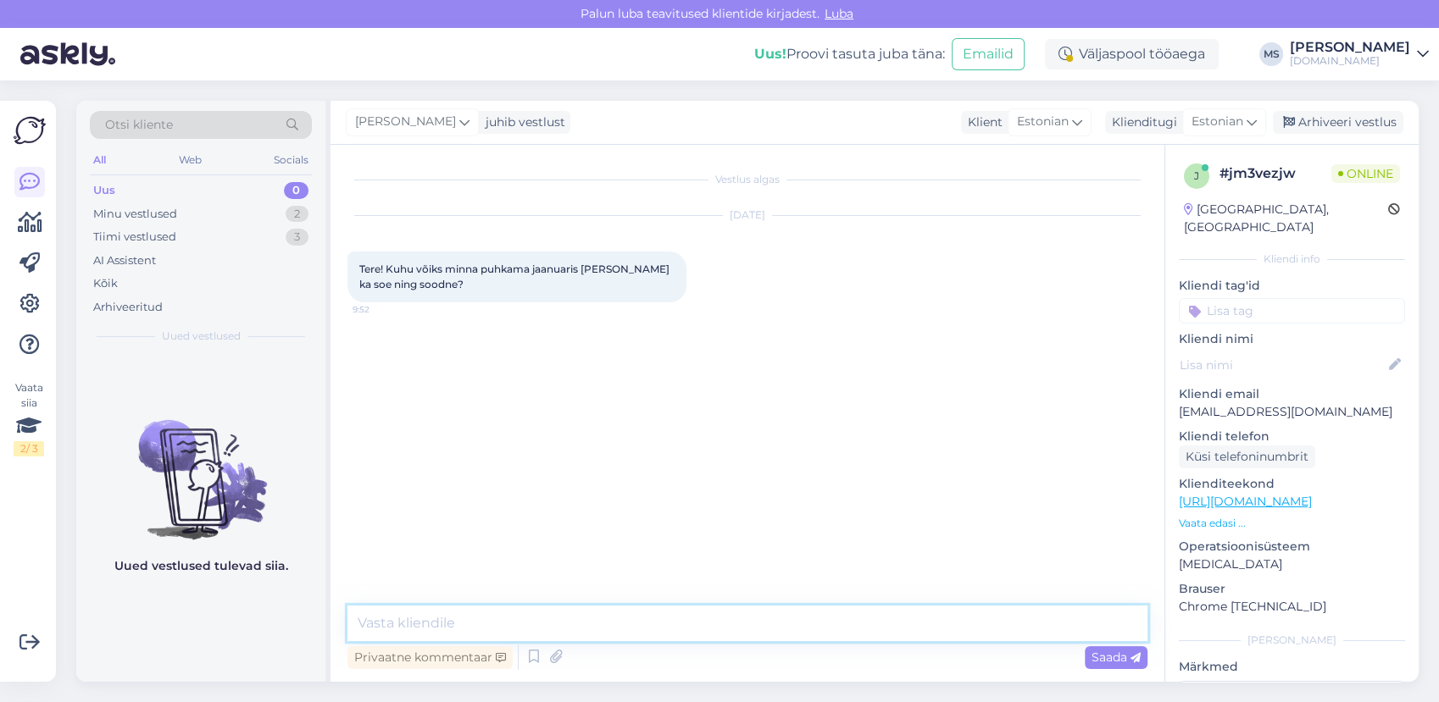
click at [746, 618] on textarea at bounding box center [747, 624] width 800 height 36
type textarea "Tere! Jaanuaris on soodsaimad pakkumised Egiptuse reisidele."
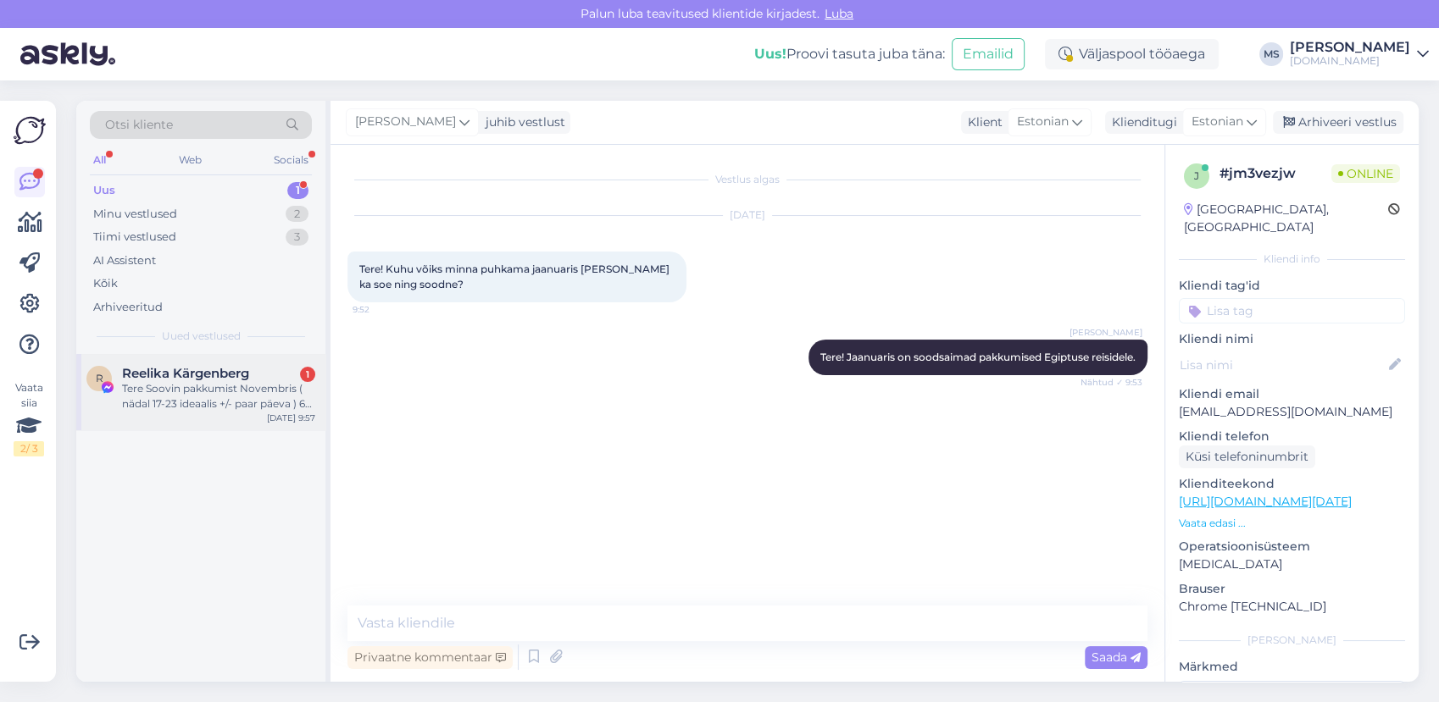
click at [245, 408] on div "Tere Soovin pakkumist Novembris ( nädal 17-23 ideaalis +/- paar päeva ) 6-8 ini…" at bounding box center [218, 396] width 193 height 31
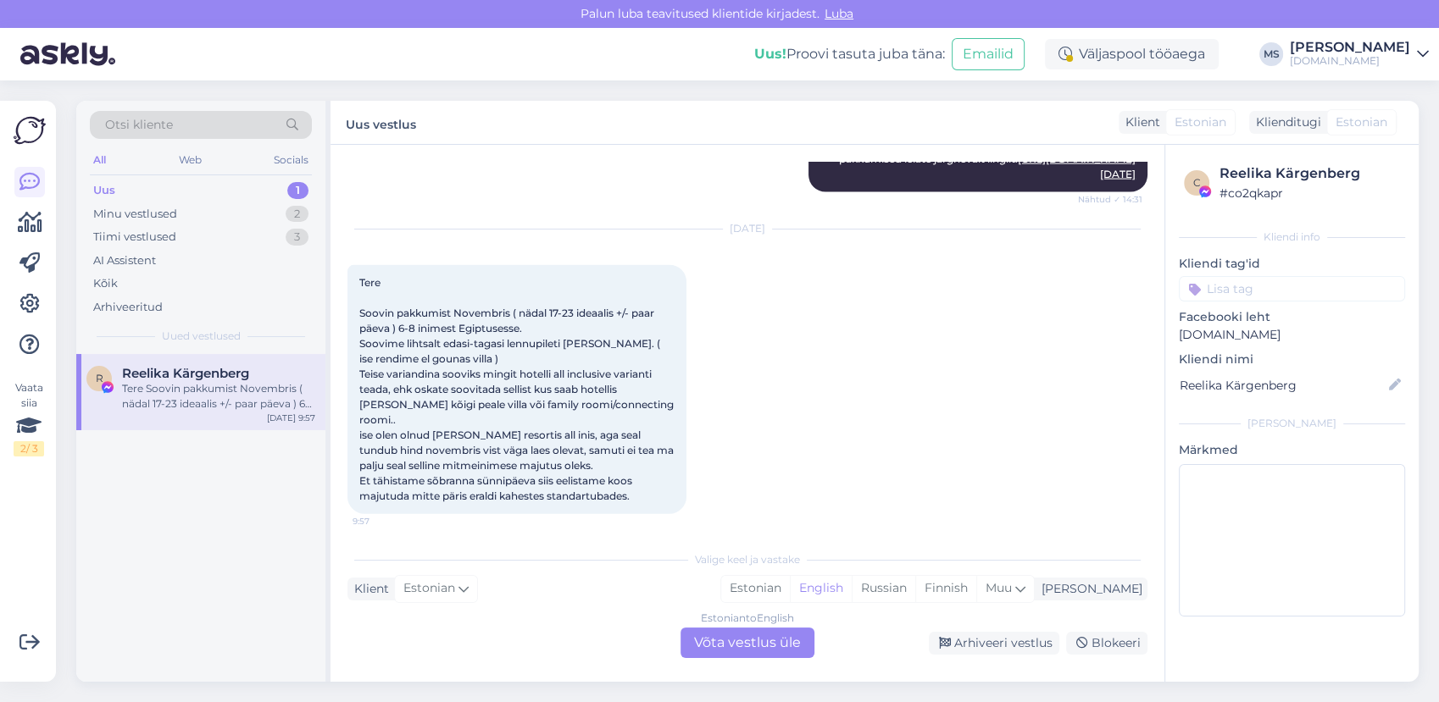
scroll to position [10419, 0]
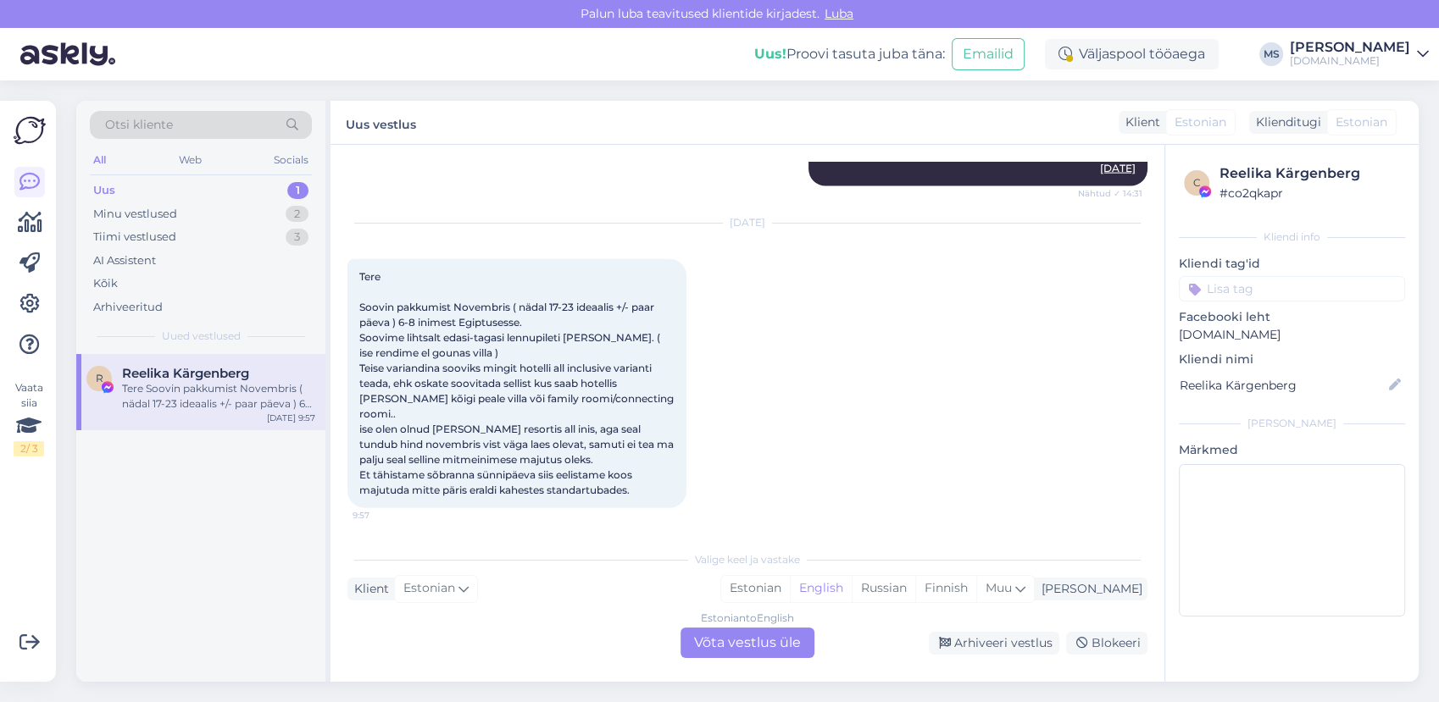
drag, startPoint x: 813, startPoint y: 586, endPoint x: 785, endPoint y: 620, distance: 43.9
click at [790, 588] on div "Estonian" at bounding box center [755, 588] width 69 height 25
click at [780, 640] on div "Estonian to Estonian Võta vestlus üle" at bounding box center [747, 643] width 134 height 31
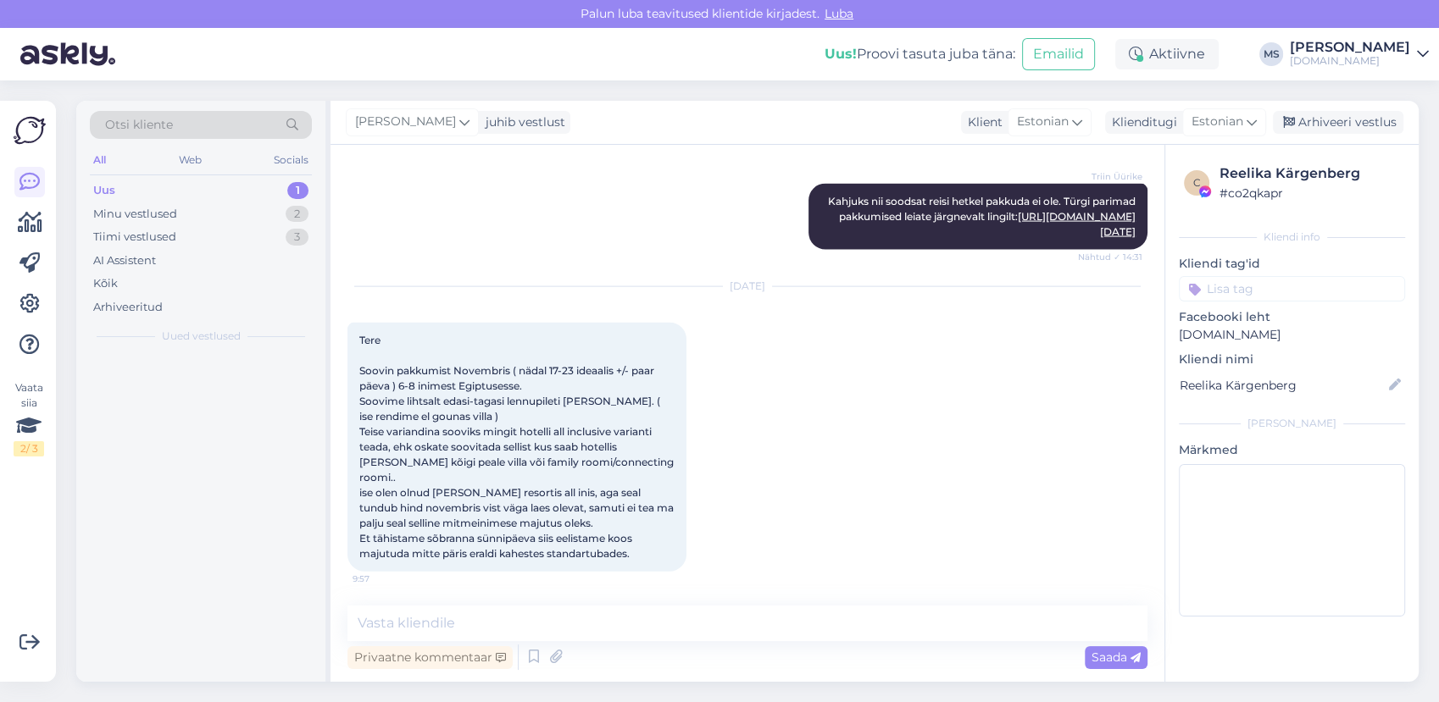
scroll to position [10355, 0]
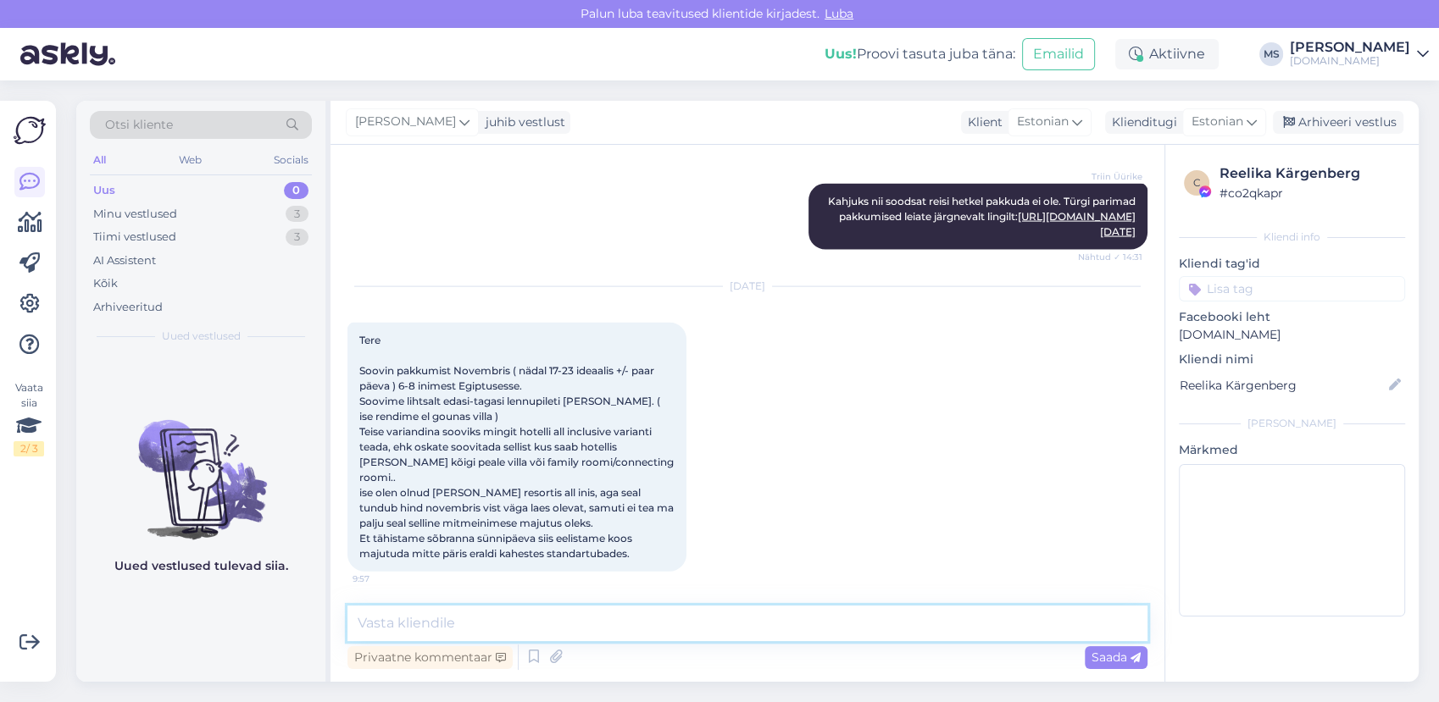
click at [752, 619] on textarea at bounding box center [747, 624] width 800 height 36
type textarea "Tere! Saaksime pakkuda 17-24 [GEOGRAPHIC_DATA] - [GEOGRAPHIC_DATA] - [GEOGRAPHI…"
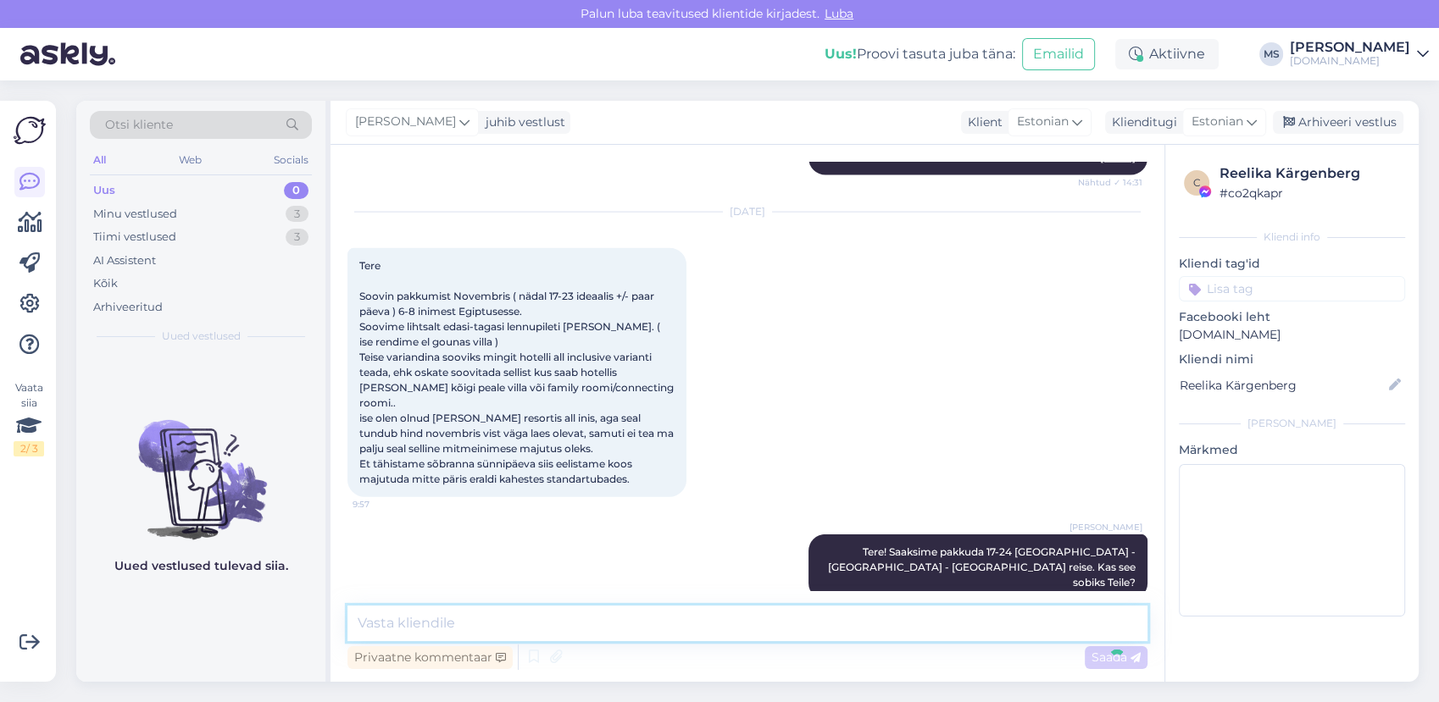
scroll to position [10443, 0]
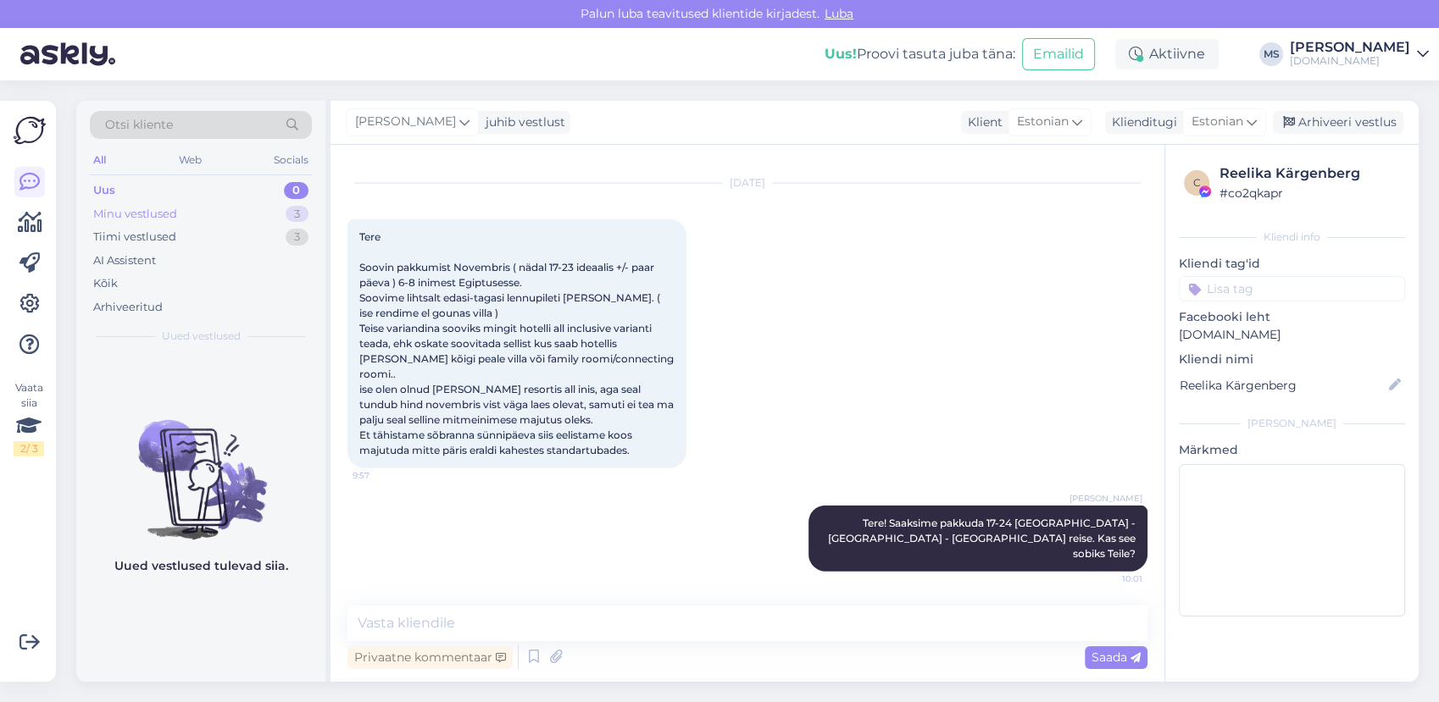
click at [225, 217] on div "Minu vestlused 3" at bounding box center [201, 215] width 222 height 24
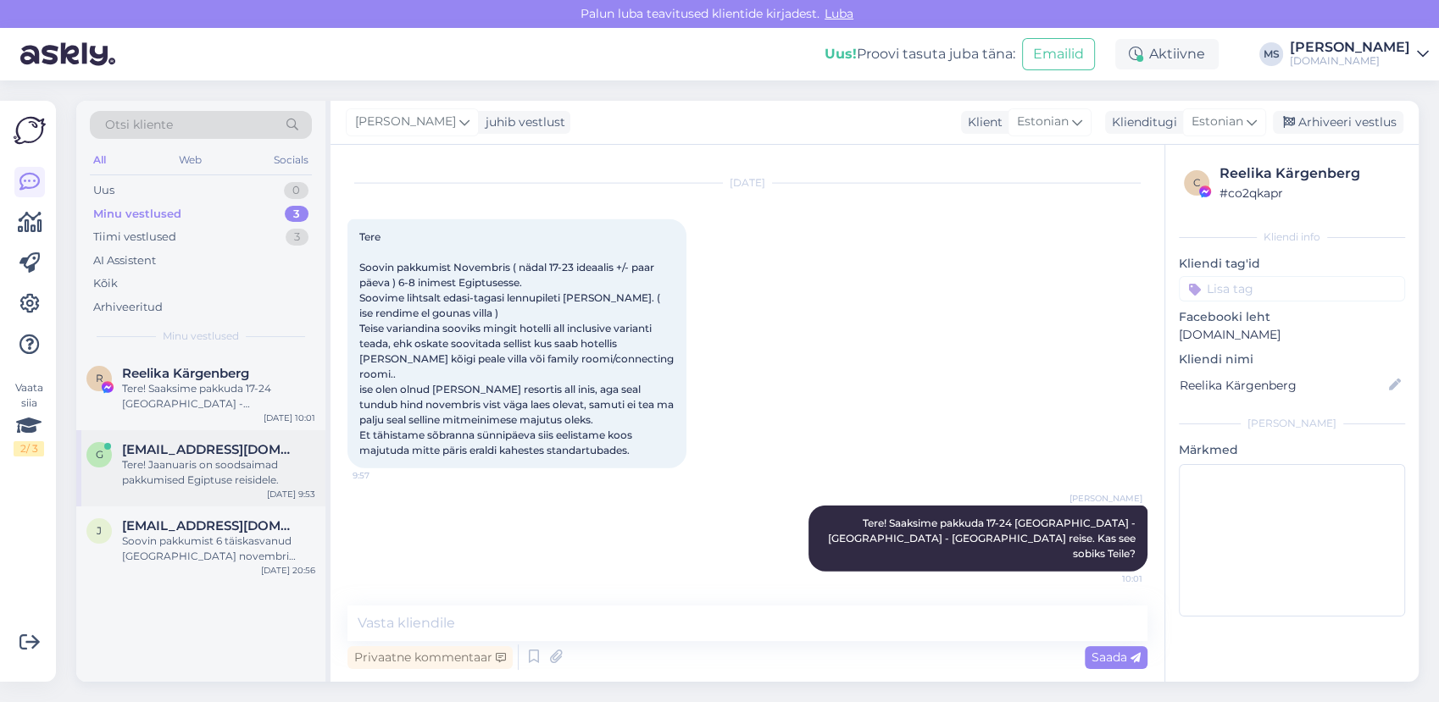
click at [213, 469] on div "Tere! Jaanuaris on soodsaimad pakkumised Egiptuse reisidele." at bounding box center [218, 473] width 193 height 31
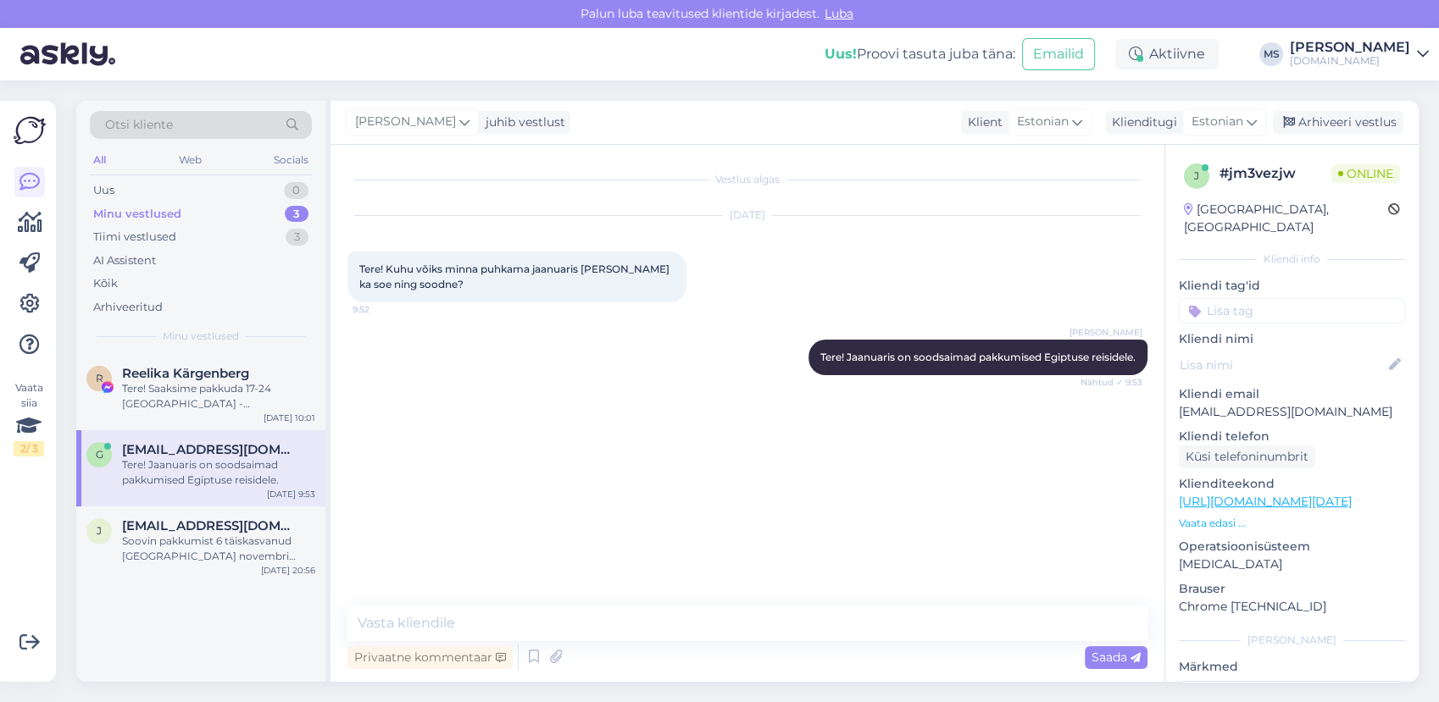
scroll to position [0, 0]
click at [190, 368] on span "Reelika Kärgenberg" at bounding box center [185, 373] width 127 height 15
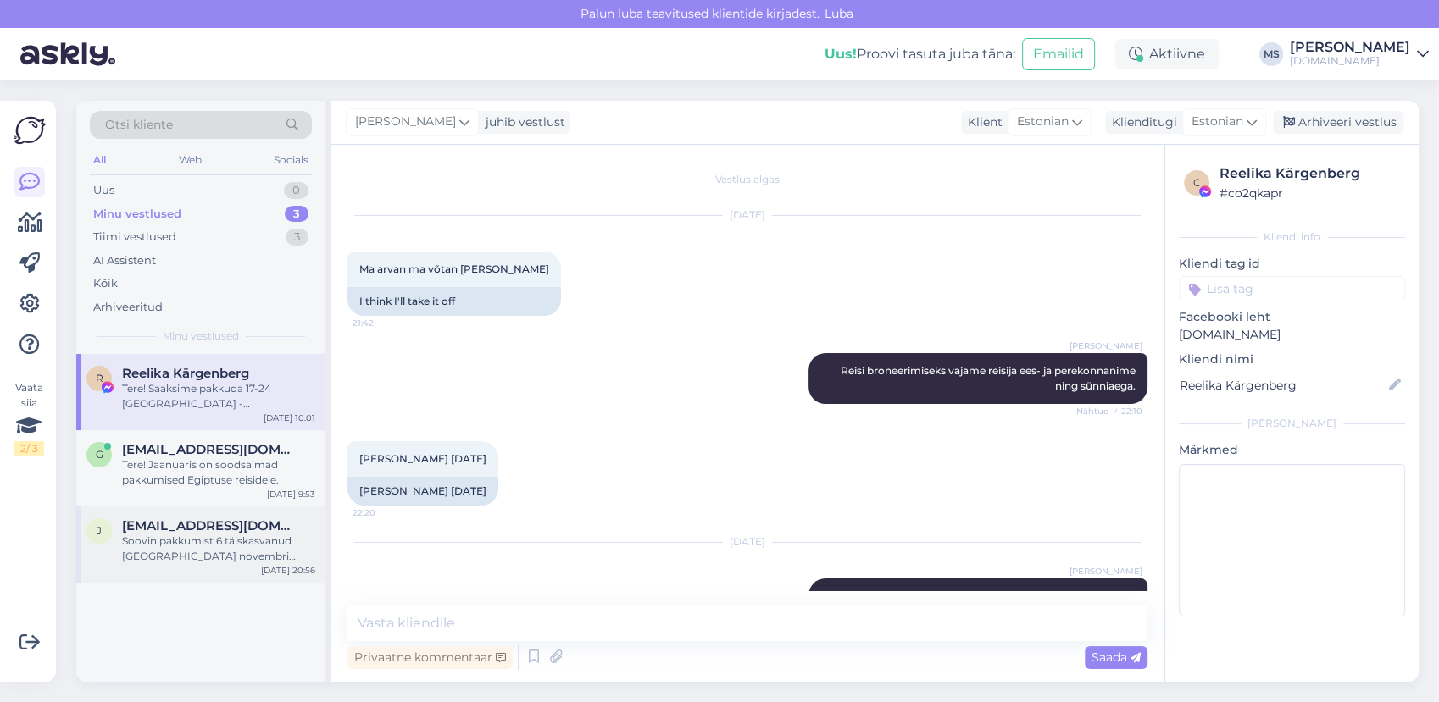
scroll to position [10336, 0]
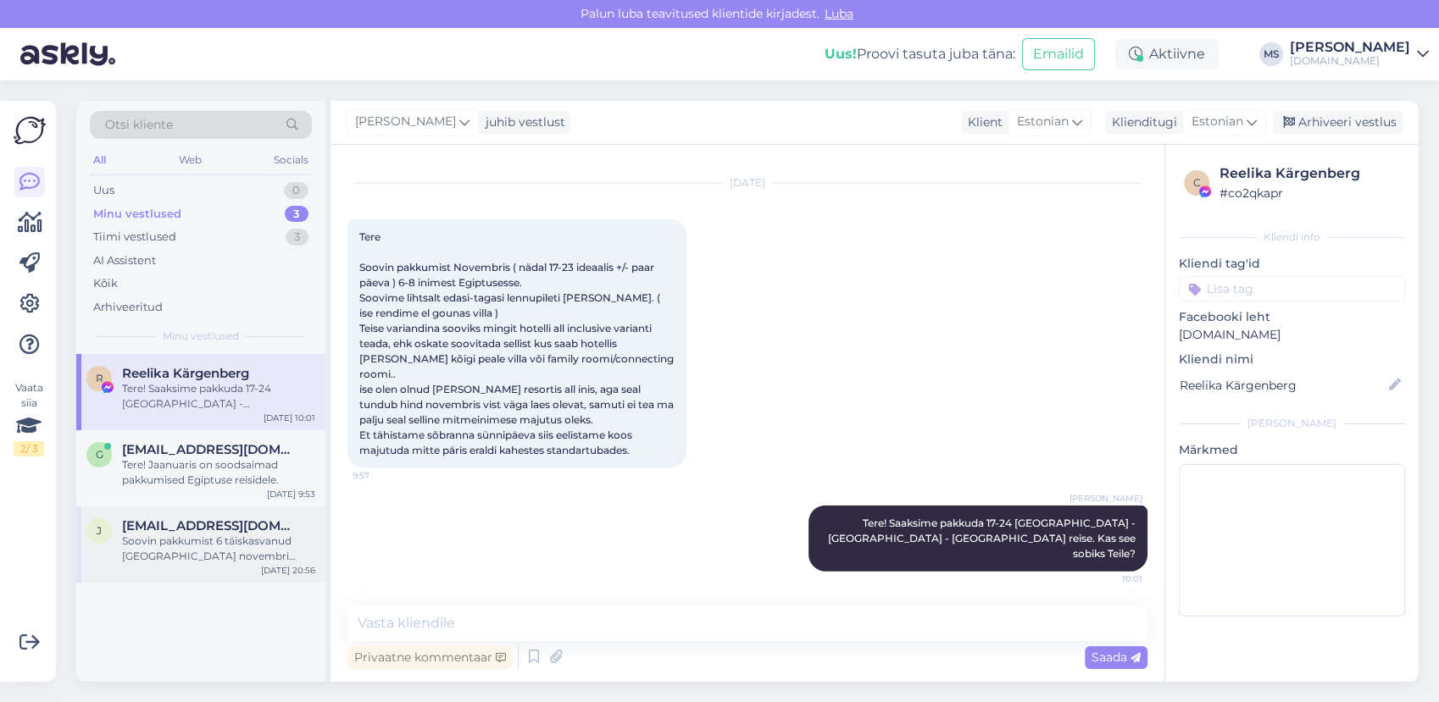
click at [209, 519] on span "[EMAIL_ADDRESS][DOMAIN_NAME]" at bounding box center [210, 526] width 176 height 15
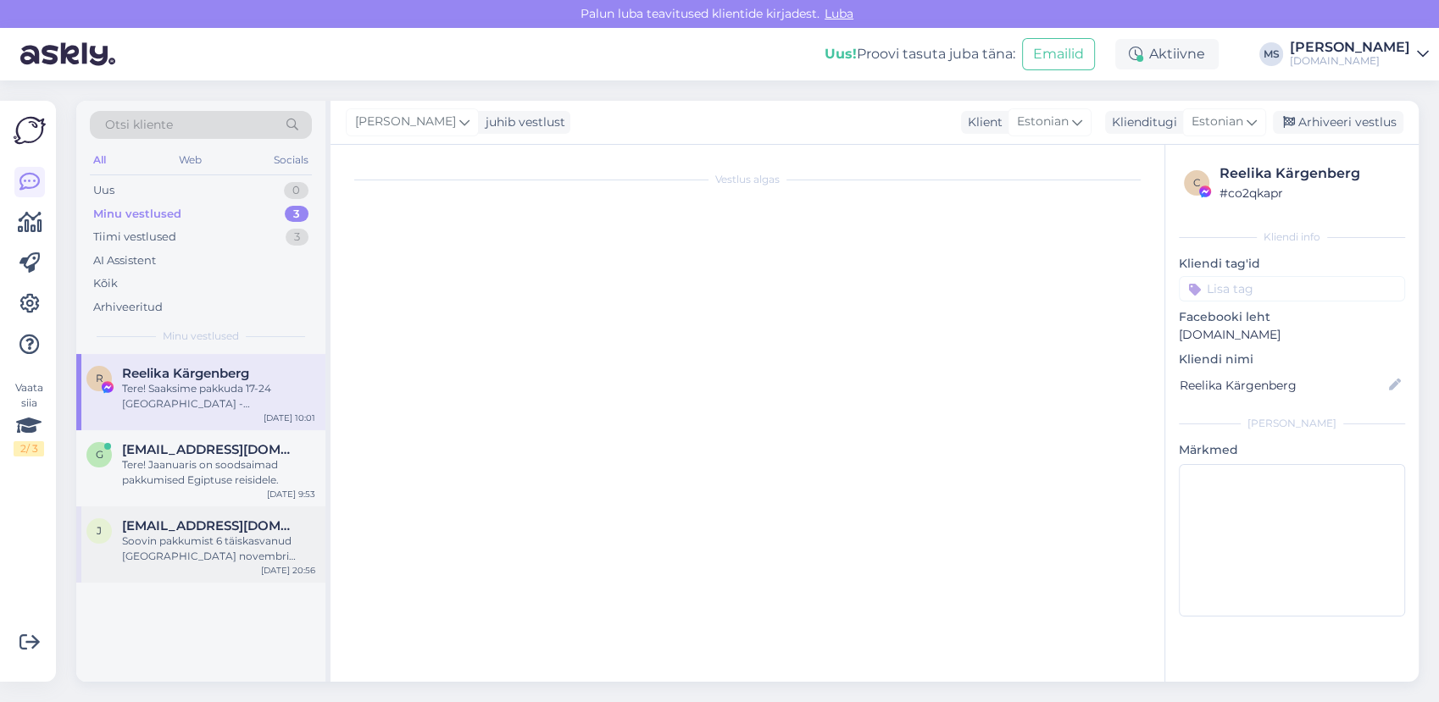
scroll to position [0, 0]
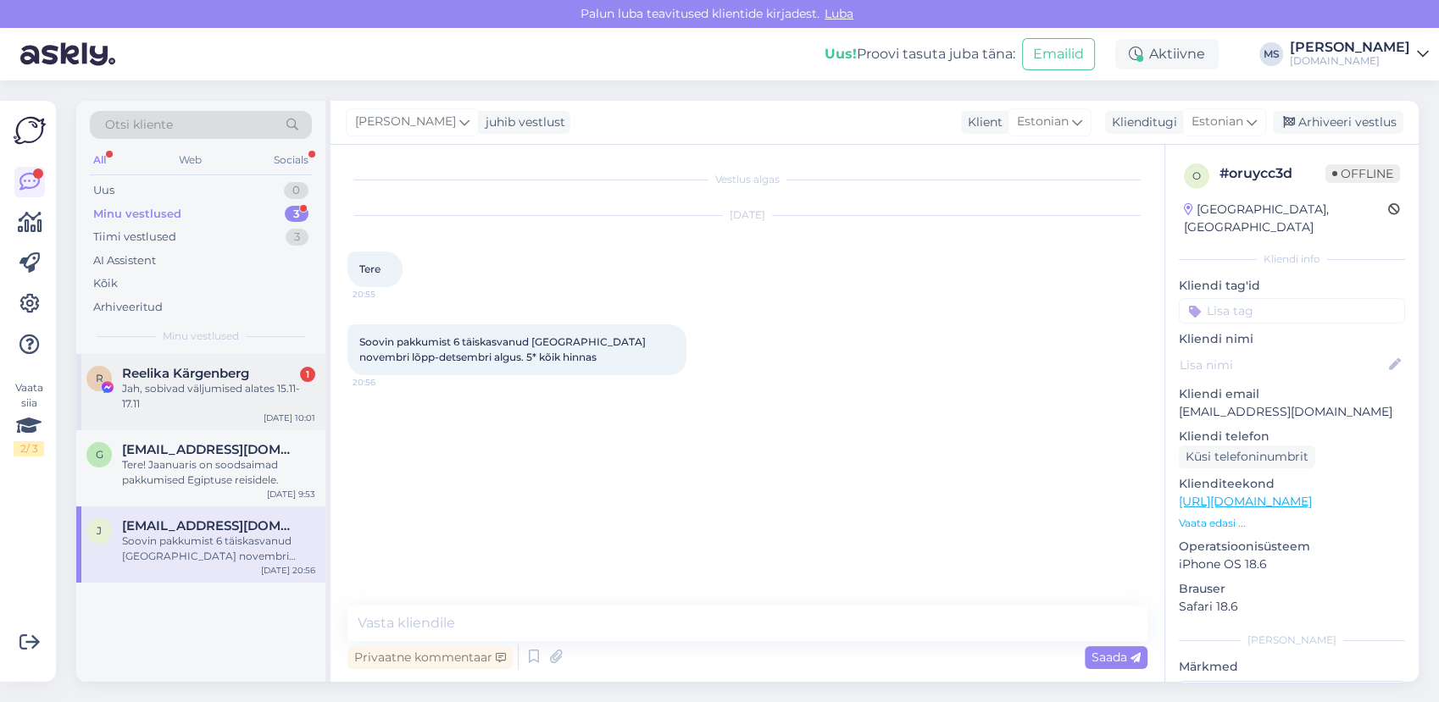
click at [282, 397] on div "Jah, sobivad väljumised alates 15.11-17.11" at bounding box center [218, 396] width 193 height 31
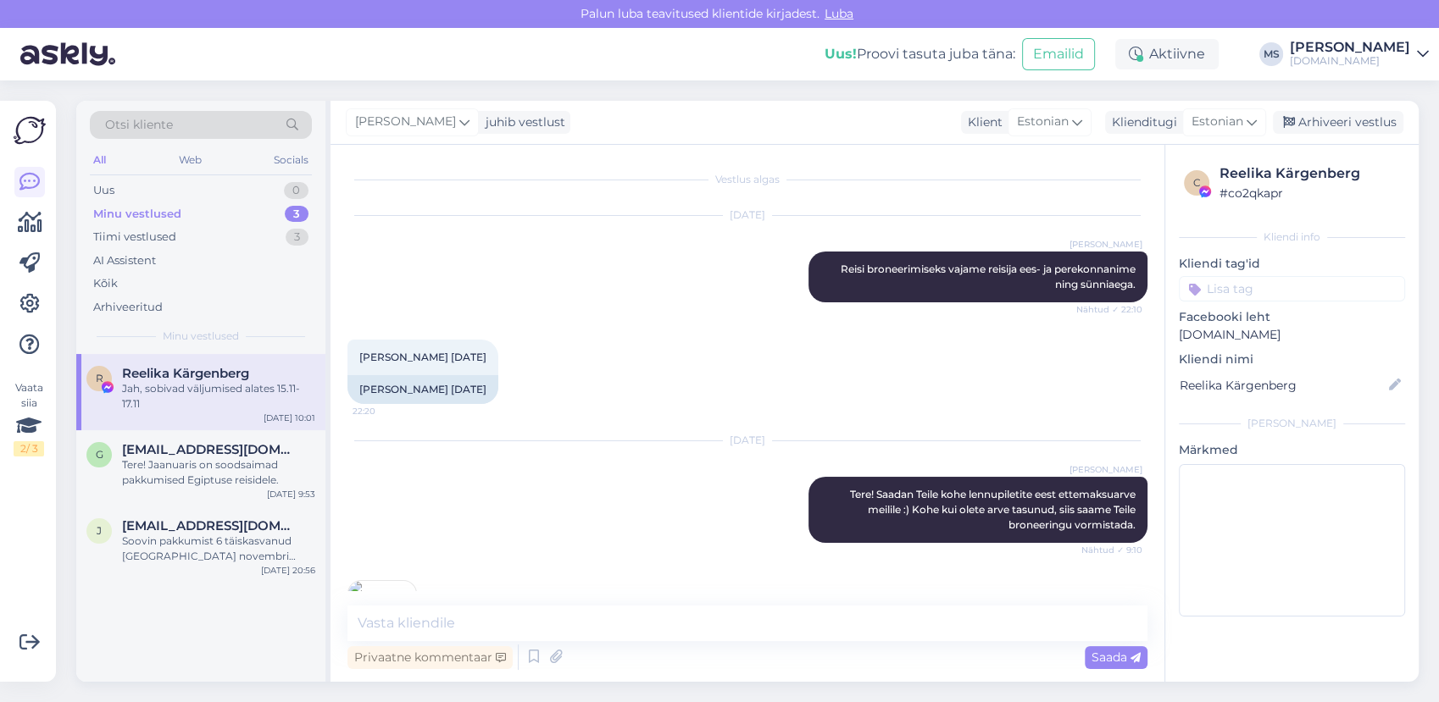
scroll to position [10308, 0]
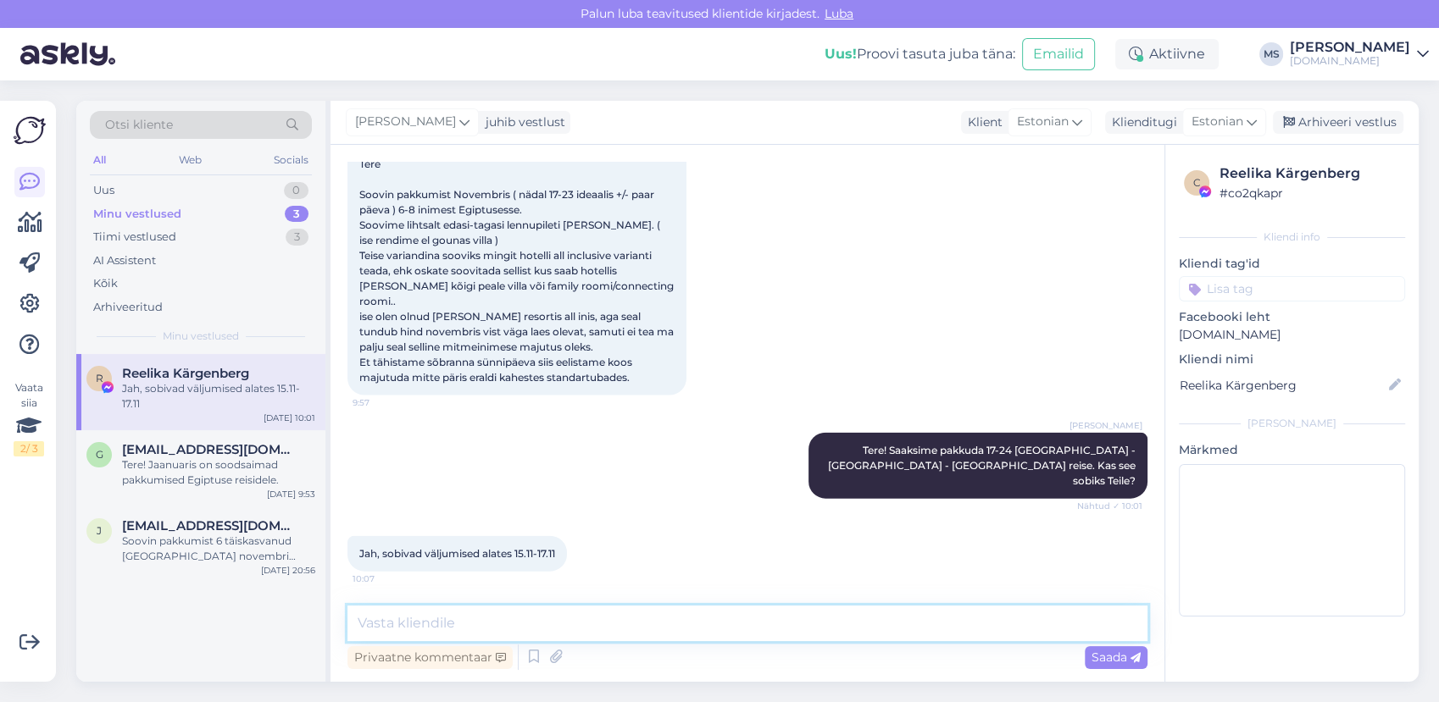
click at [524, 625] on textarea at bounding box center [747, 624] width 800 height 36
drag, startPoint x: 553, startPoint y: 606, endPoint x: 546, endPoint y: 614, distance: 10.8
click at [552, 607] on div "Vestlus algas [DATE] [PERSON_NAME] broneerimiseks vajame reisija ees- ja pereko…" at bounding box center [747, 413] width 834 height 537
click at [544, 618] on textarea at bounding box center [747, 624] width 800 height 36
click at [543, 617] on textarea at bounding box center [747, 624] width 800 height 36
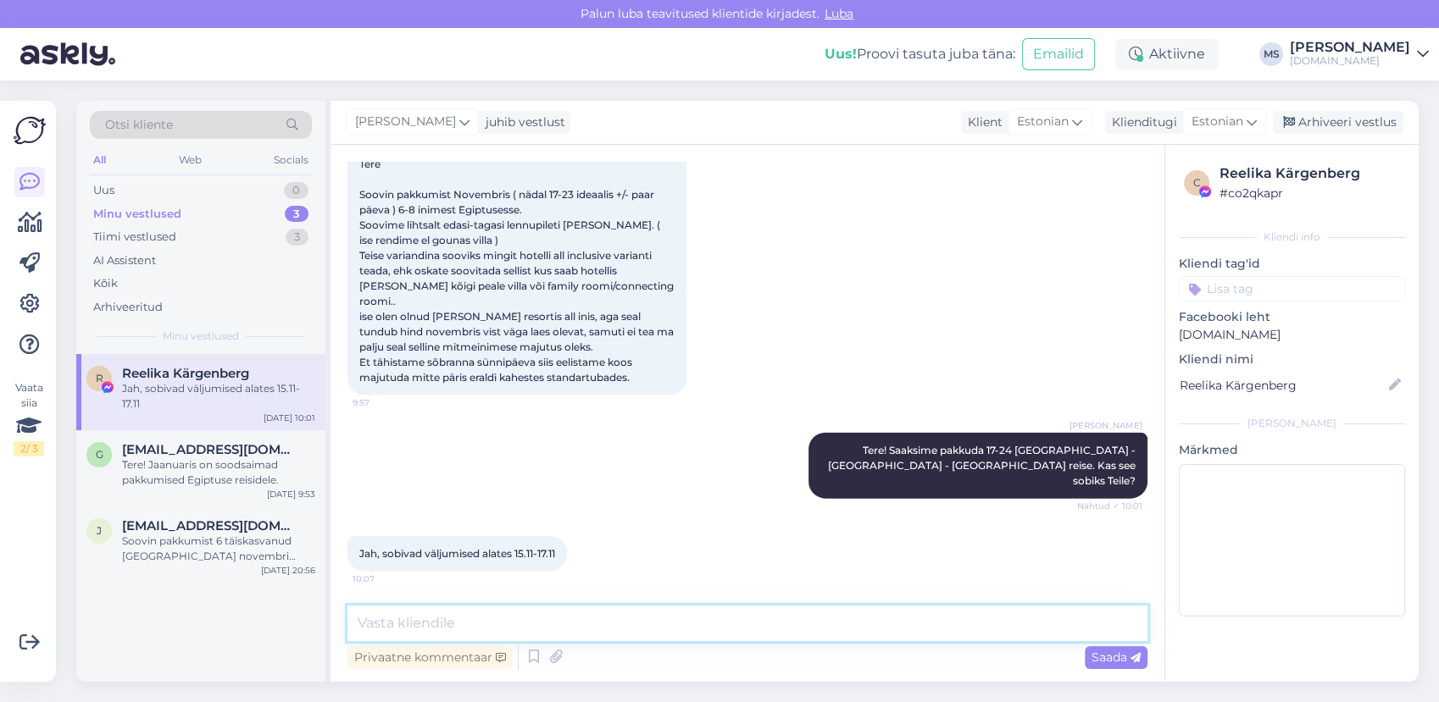
click at [536, 627] on textarea at bounding box center [747, 624] width 800 height 36
click at [404, 621] on textarea at bounding box center [747, 624] width 800 height 36
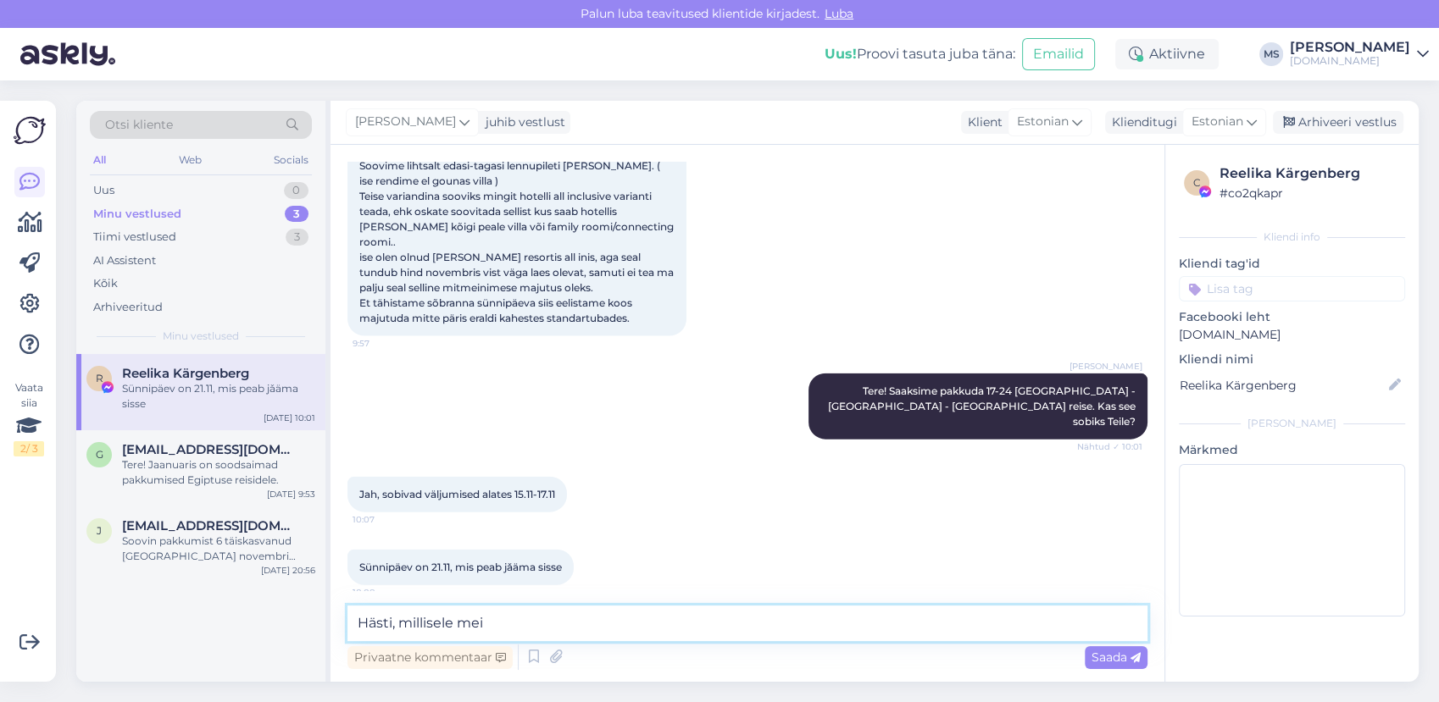
scroll to position [10380, 0]
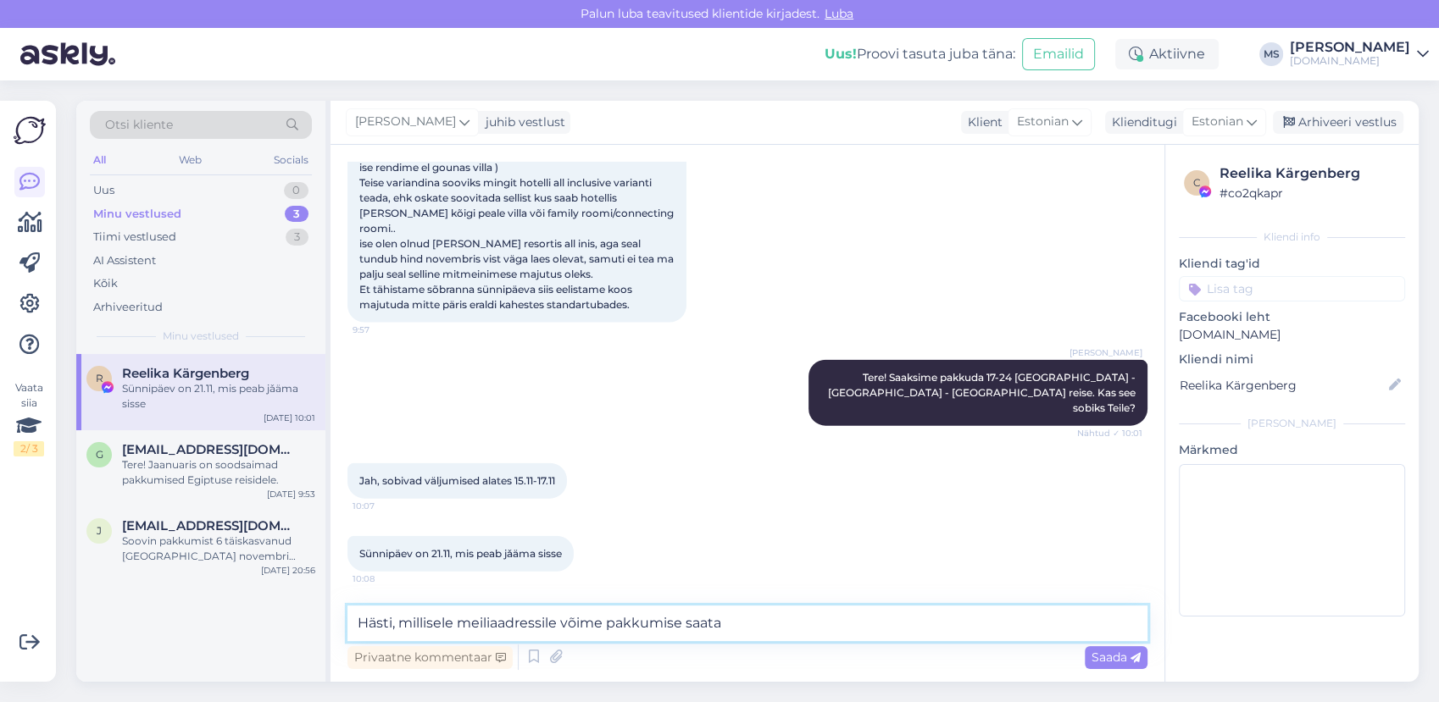
type textarea "Hästi, millisele meiliaadressile võime pakkumise saata?"
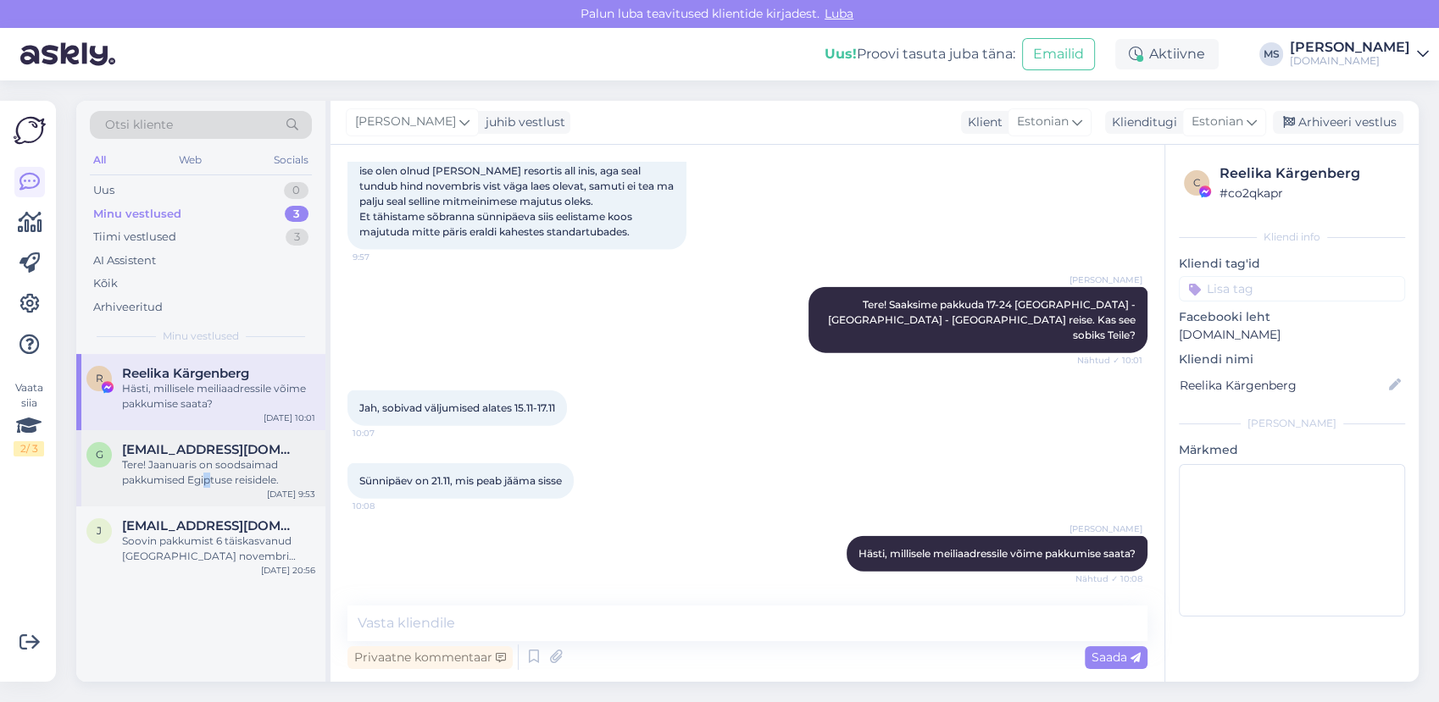
scroll to position [10526, 0]
click at [207, 475] on div "G [EMAIL_ADDRESS][DOMAIN_NAME] Tere! Jaanuaris on soodsaimad pakkumised Egiptus…" at bounding box center [200, 468] width 249 height 76
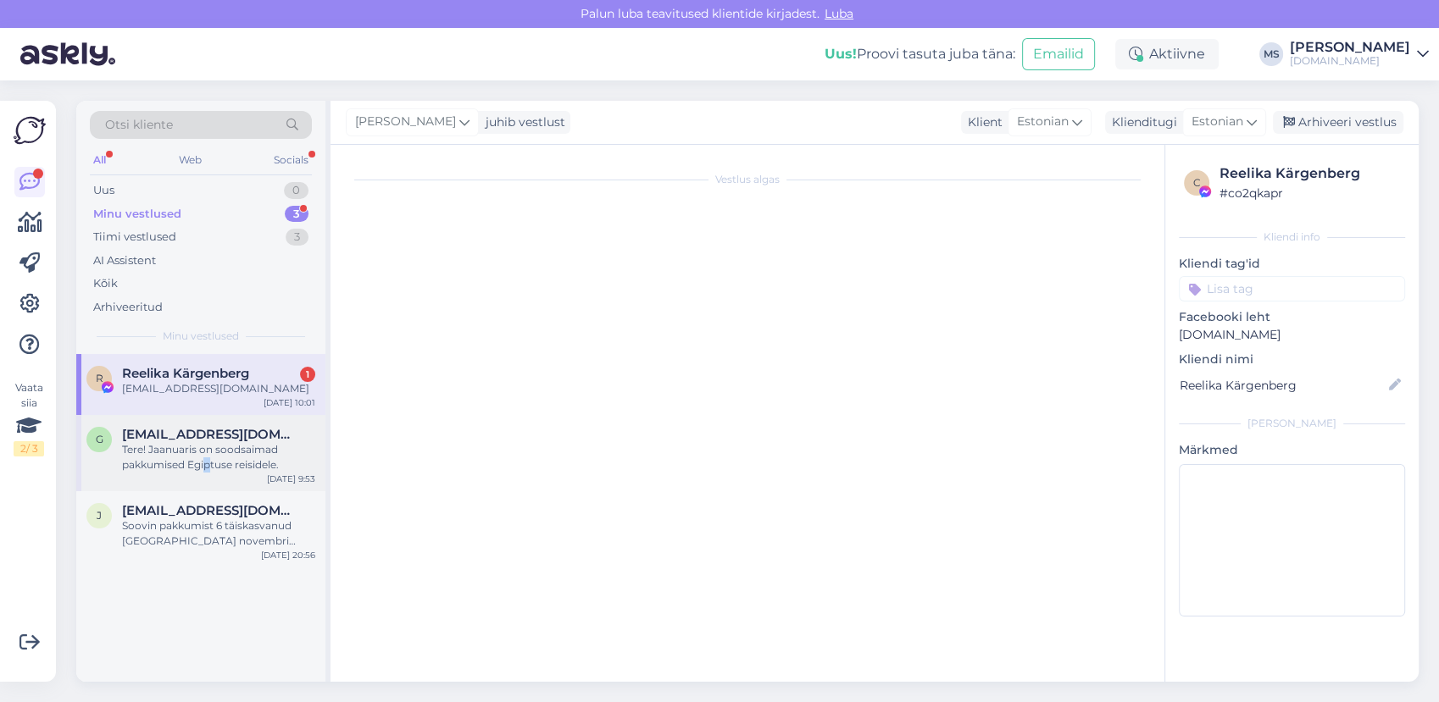
scroll to position [0, 0]
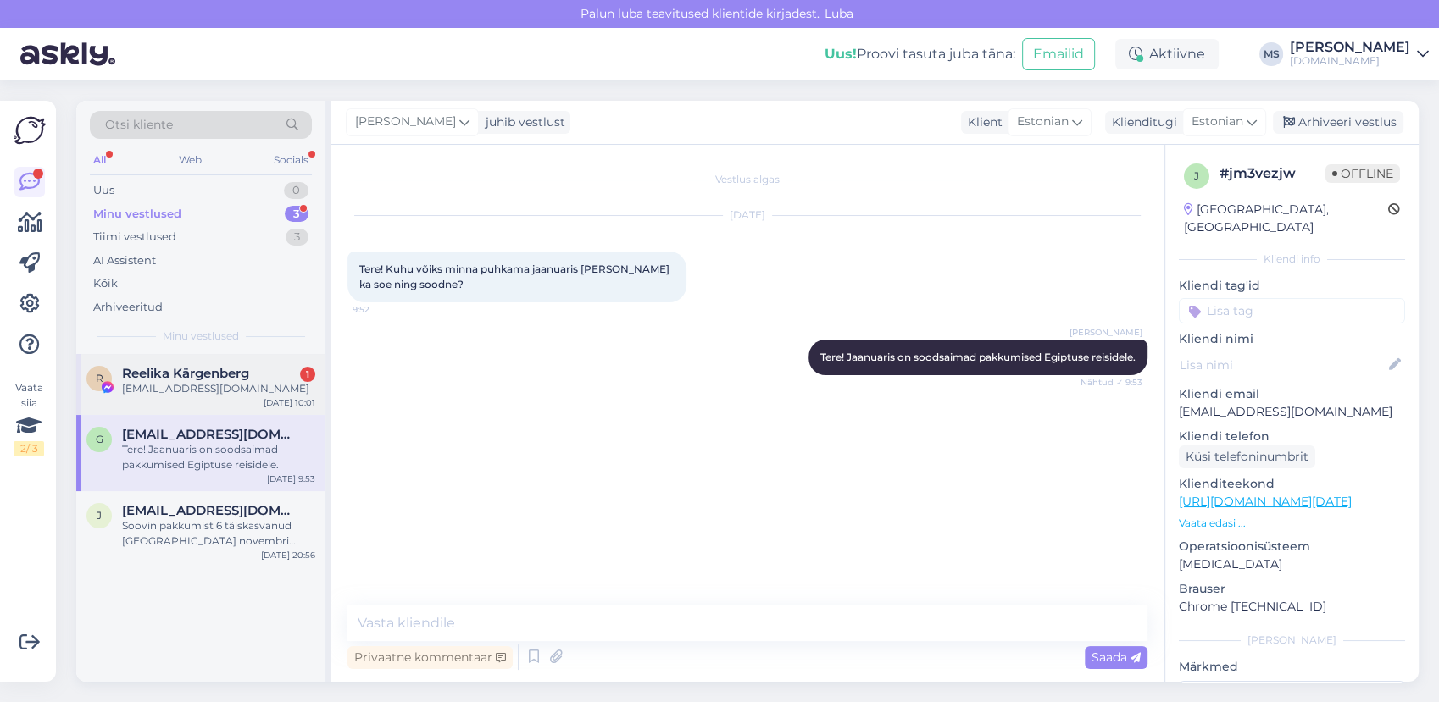
drag, startPoint x: 207, startPoint y: 475, endPoint x: 151, endPoint y: 393, distance: 98.7
click at [151, 393] on div "[EMAIL_ADDRESS][DOMAIN_NAME]" at bounding box center [218, 388] width 193 height 15
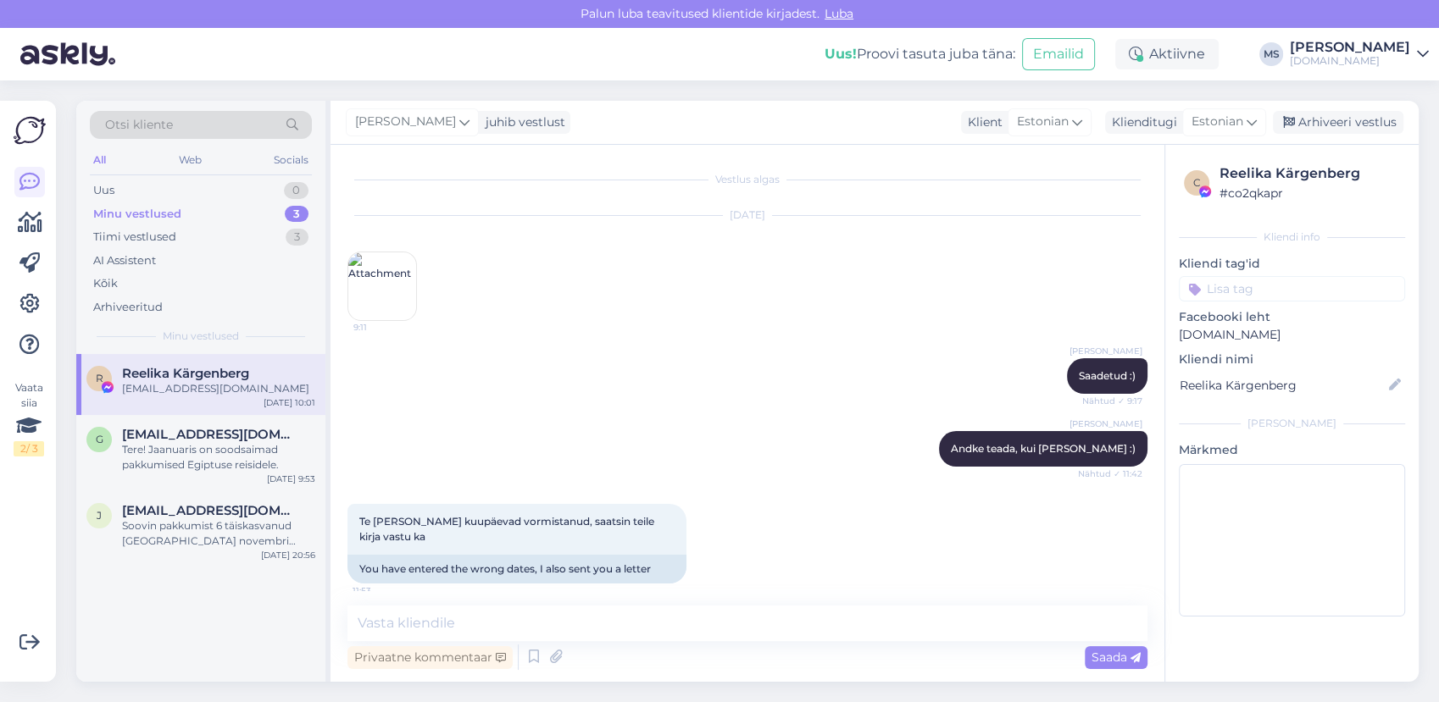
scroll to position [10197, 0]
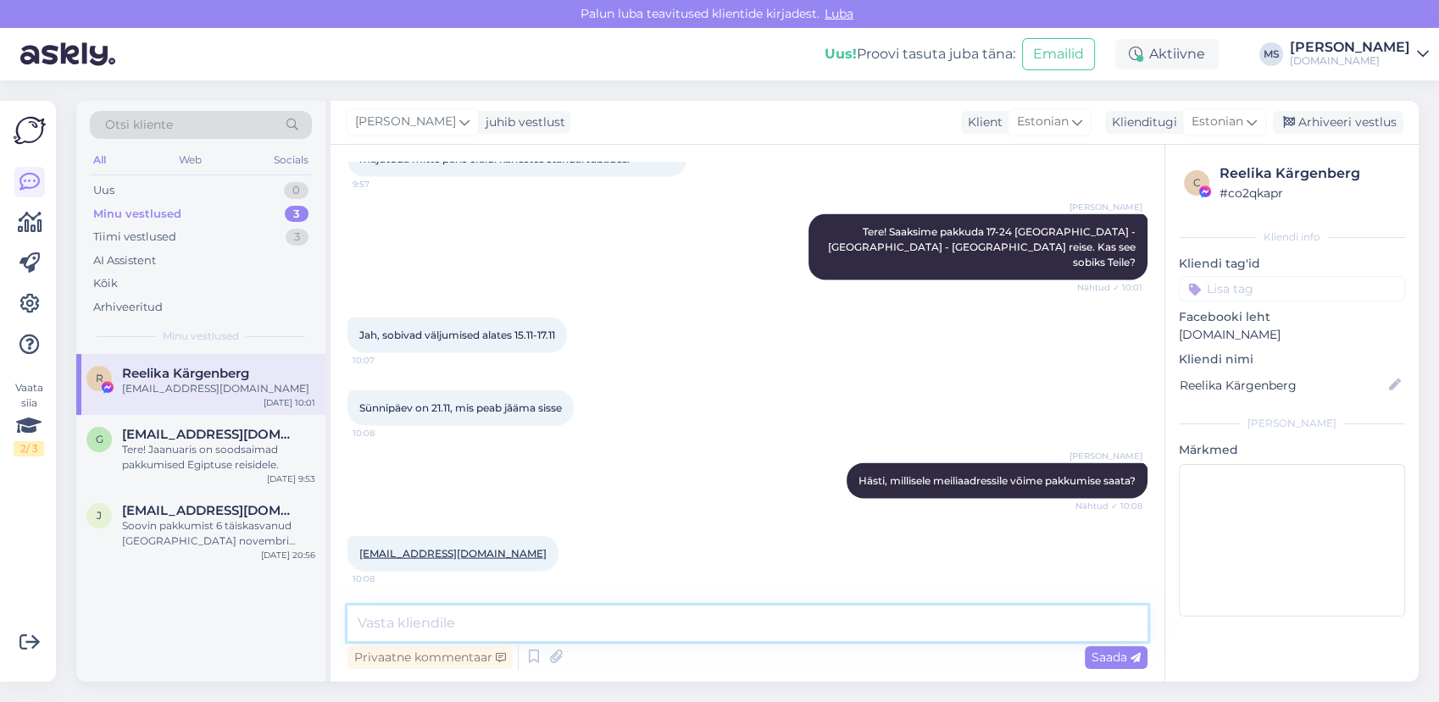
click at [469, 607] on textarea at bounding box center [747, 624] width 800 height 36
type textarea "Saadame pakkumise esimesel võimalusel meilile. :)"
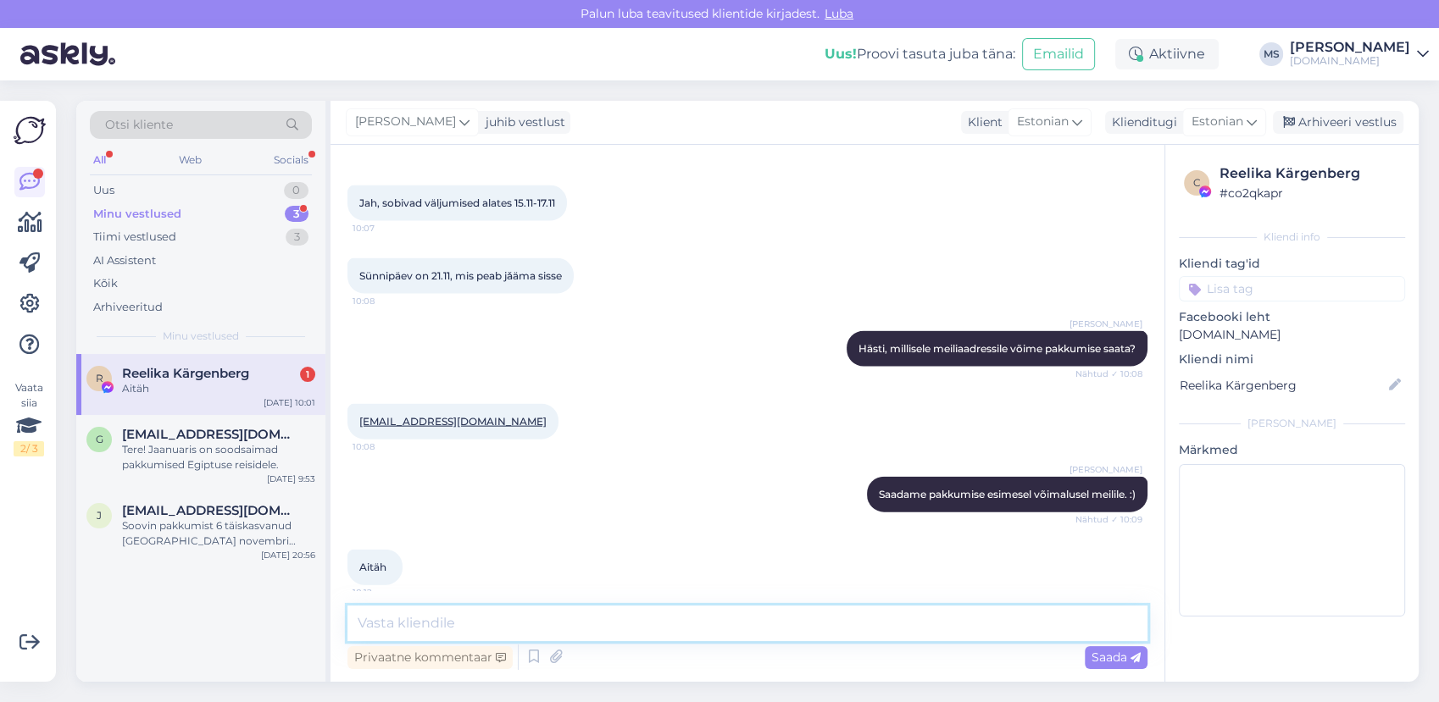
scroll to position [10343, 0]
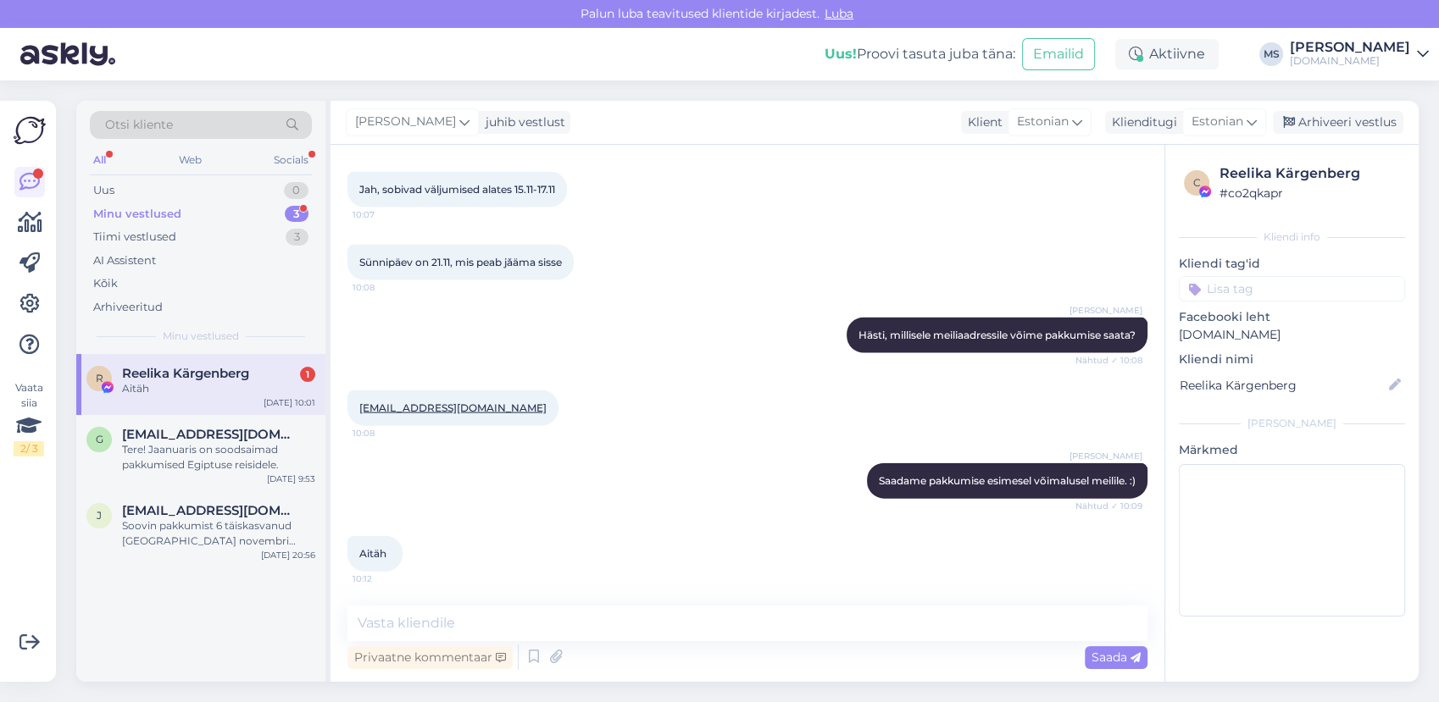
click at [181, 390] on div "Aitäh" at bounding box center [218, 388] width 193 height 15
drag, startPoint x: 201, startPoint y: 445, endPoint x: 200, endPoint y: 424, distance: 21.2
click at [200, 433] on div "[EMAIL_ADDRESS][DOMAIN_NAME] Tere! Jaanuaris on soodsaimad pakkumised Egiptuse …" at bounding box center [218, 450] width 193 height 46
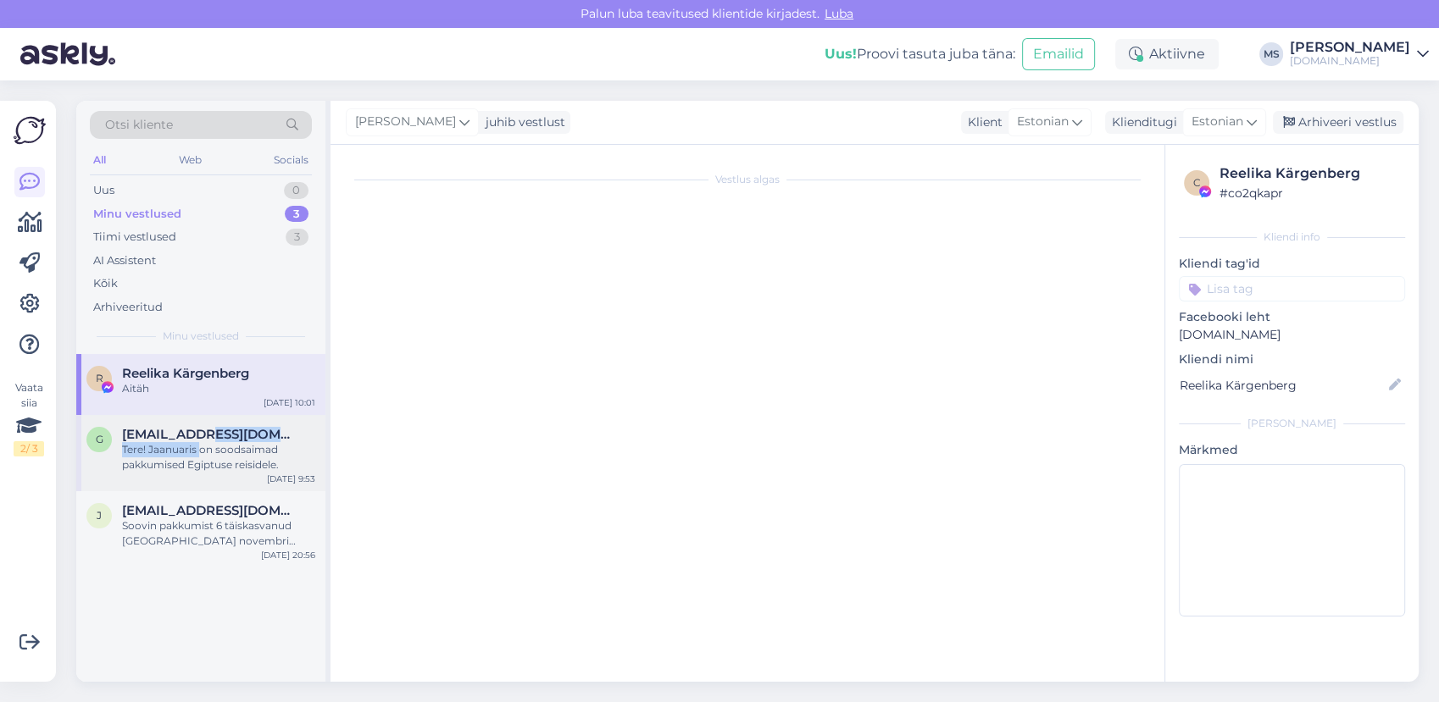
scroll to position [0, 0]
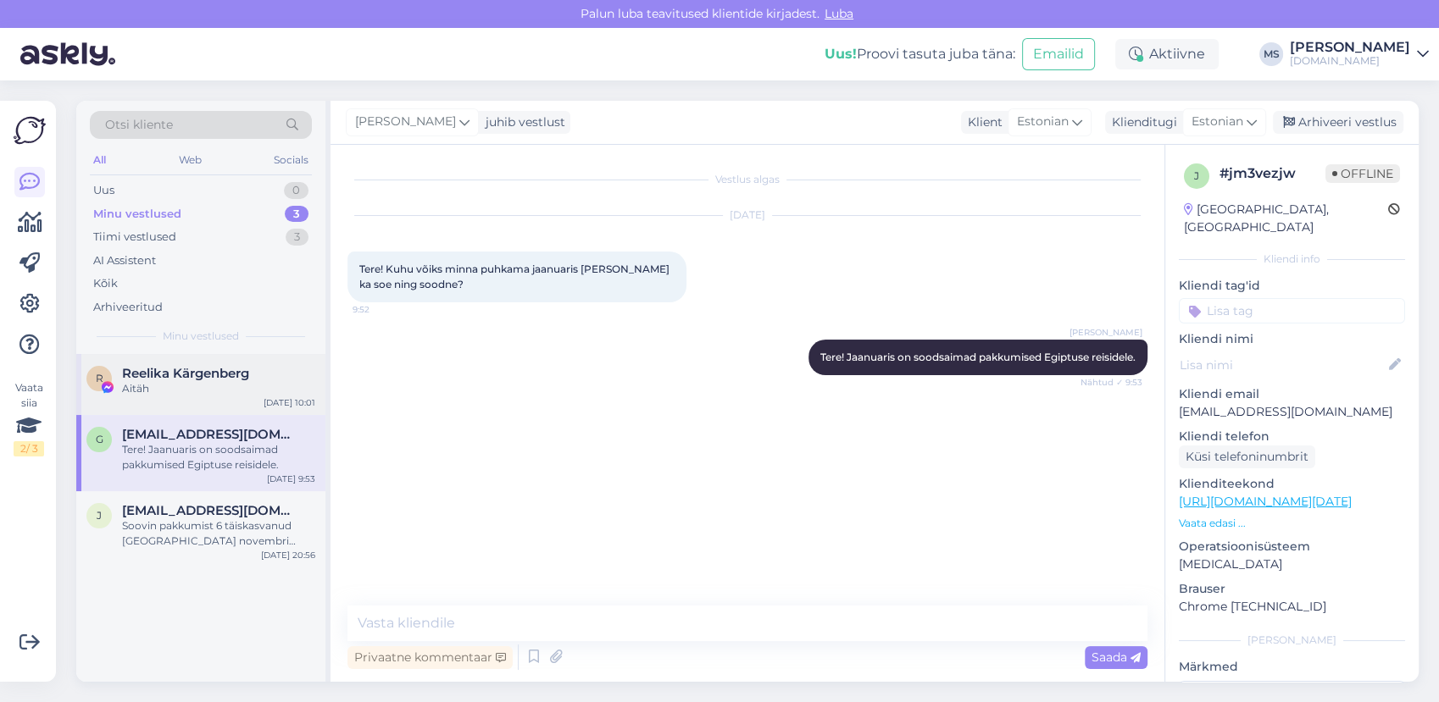
drag, startPoint x: 200, startPoint y: 424, endPoint x: 203, endPoint y: 386, distance: 38.2
click at [203, 386] on div "Aitäh" at bounding box center [218, 388] width 193 height 15
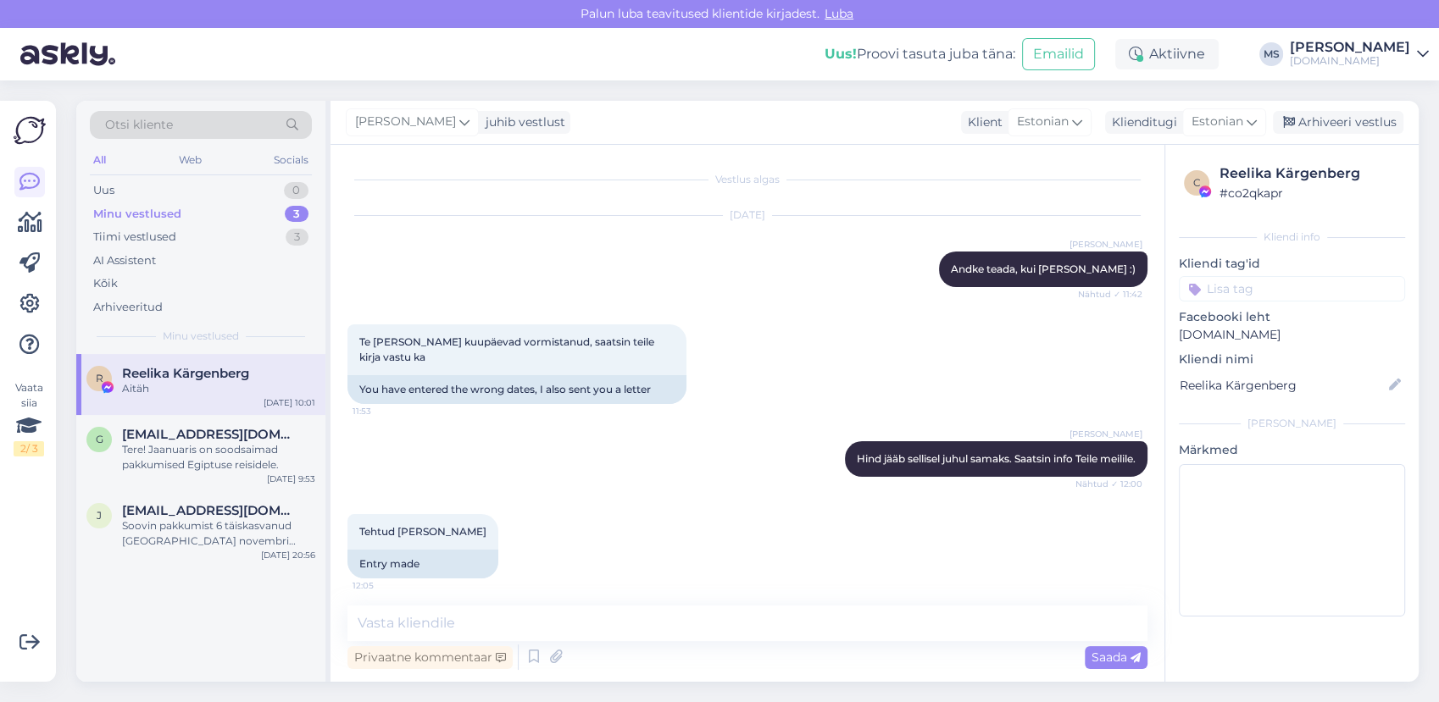
scroll to position [10067, 0]
